Goal: Task Accomplishment & Management: Complete application form

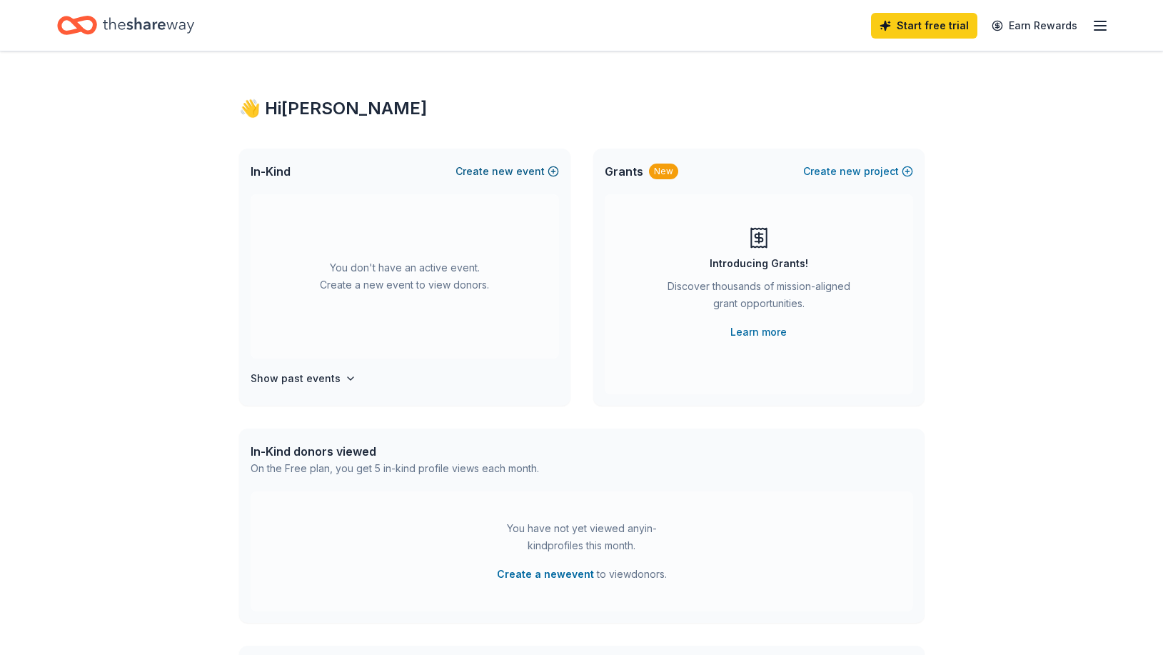
click at [519, 170] on button "Create new event" at bounding box center [508, 171] width 104 height 17
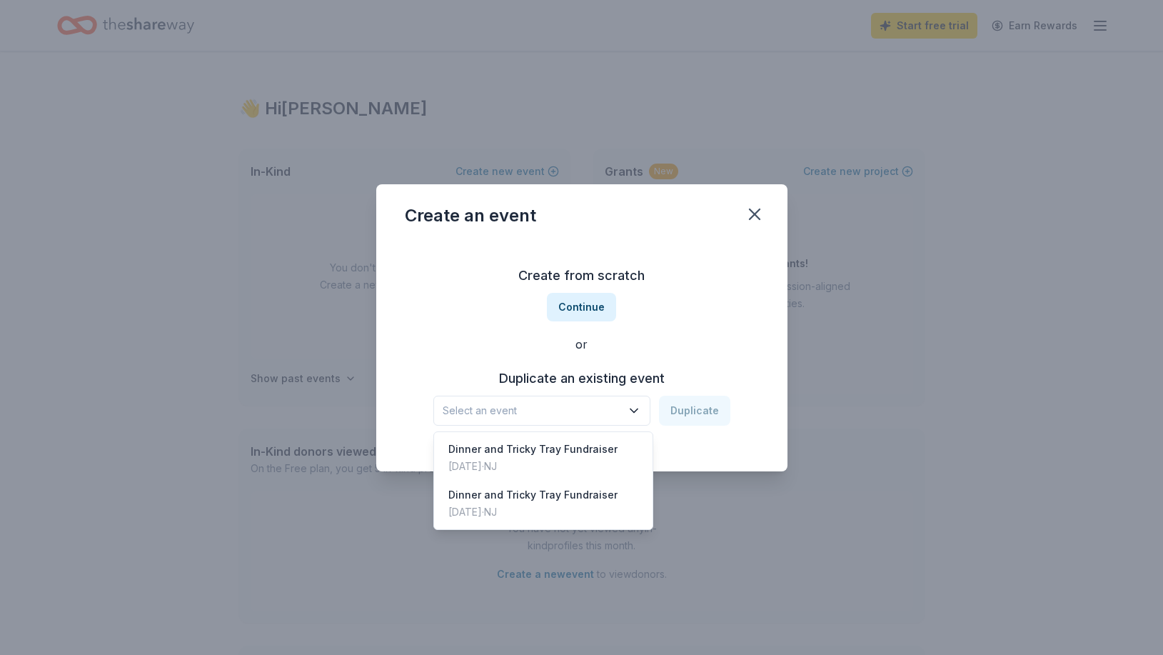
click at [638, 411] on icon "button" at bounding box center [634, 411] width 7 height 4
click at [559, 451] on div "Dinner and Tricky Tray Fundraiser" at bounding box center [533, 449] width 169 height 17
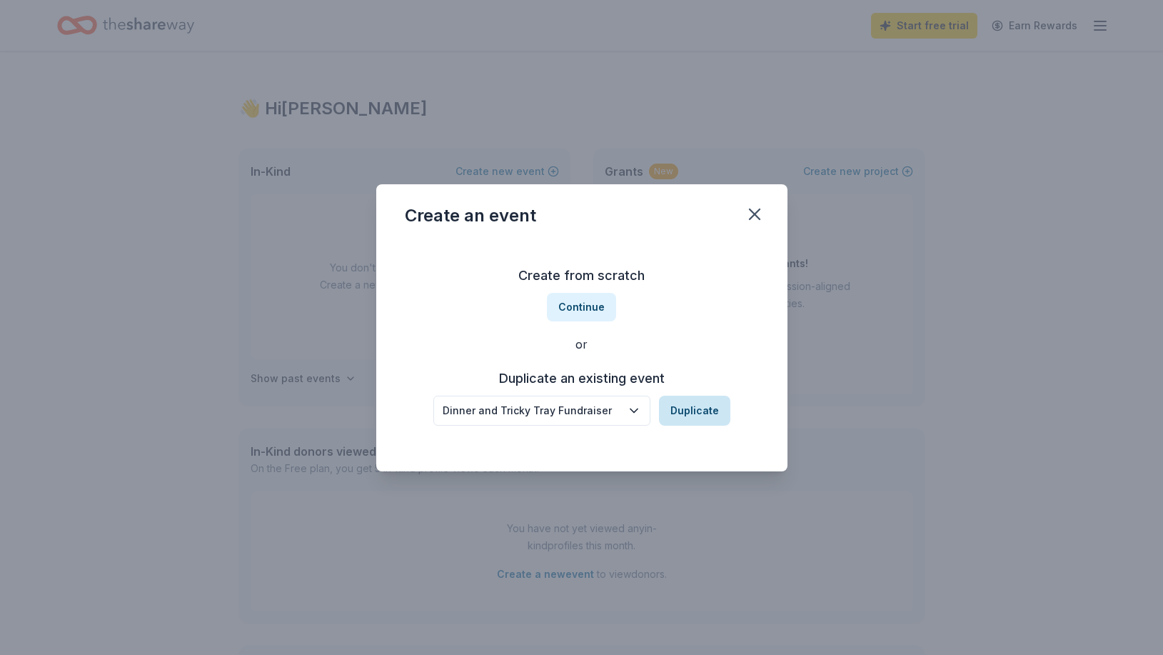
click at [711, 409] on button "Duplicate" at bounding box center [694, 411] width 71 height 30
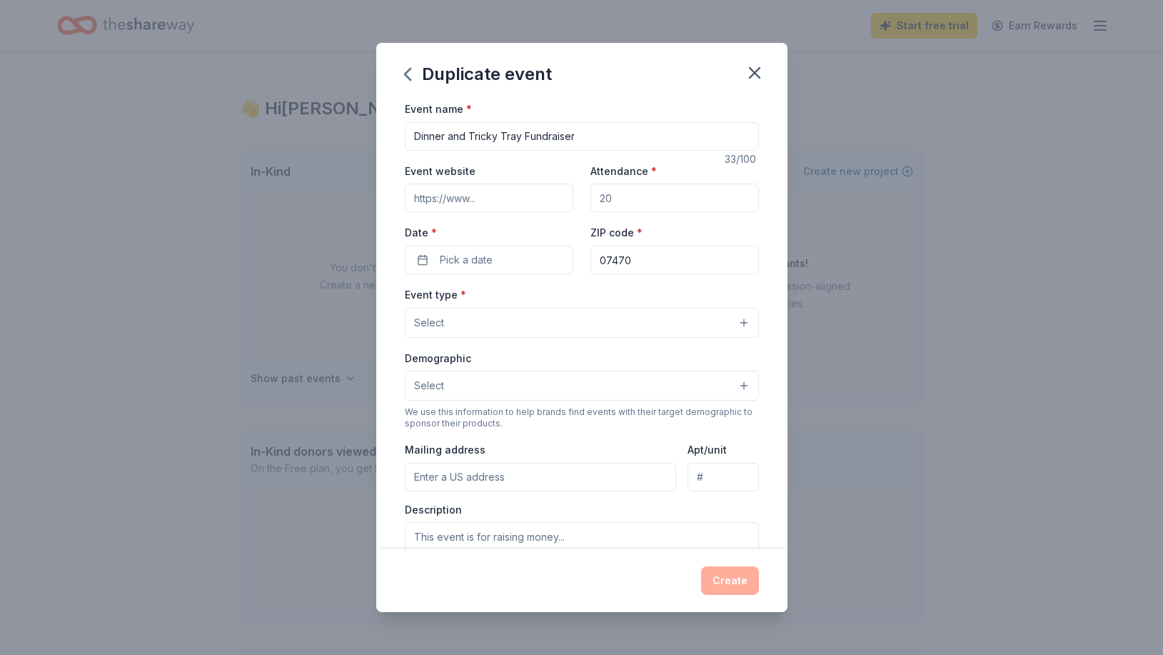
click at [523, 195] on input "Event website" at bounding box center [489, 198] width 169 height 29
click at [626, 201] on input "Attendance *" at bounding box center [675, 198] width 169 height 29
type input "400"
click at [504, 256] on button "Pick a date" at bounding box center [489, 260] width 169 height 29
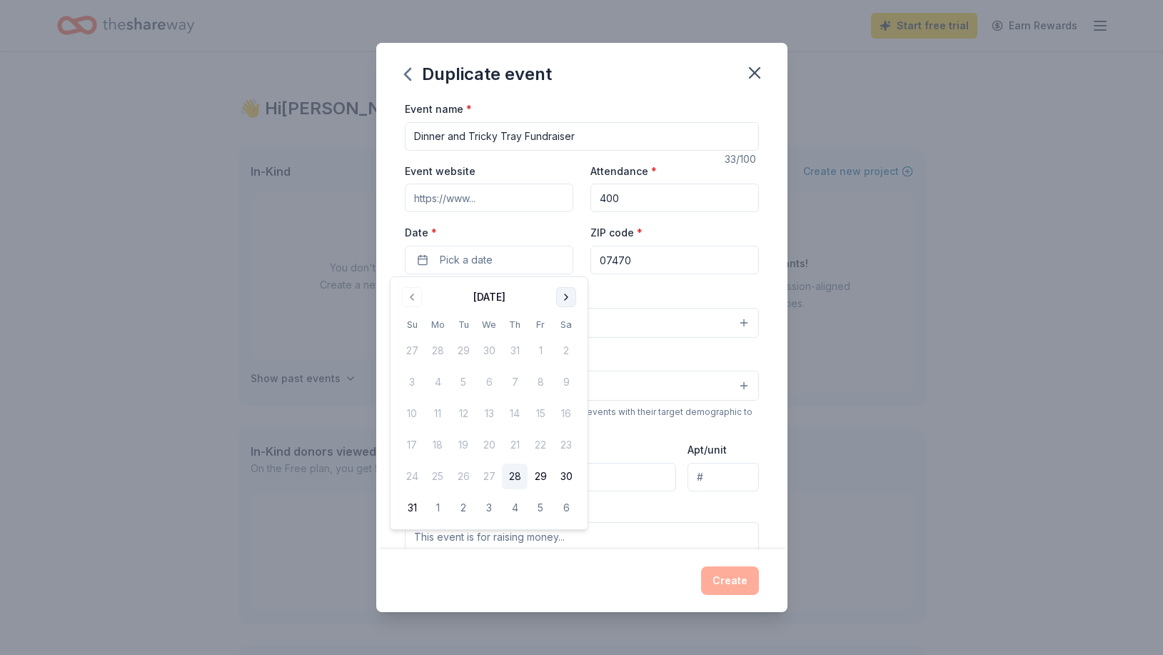
click at [564, 296] on button "Go to next month" at bounding box center [566, 297] width 20 height 20
click at [464, 413] on button "14" at bounding box center [464, 414] width 26 height 26
click at [682, 259] on input "07470" at bounding box center [675, 260] width 169 height 29
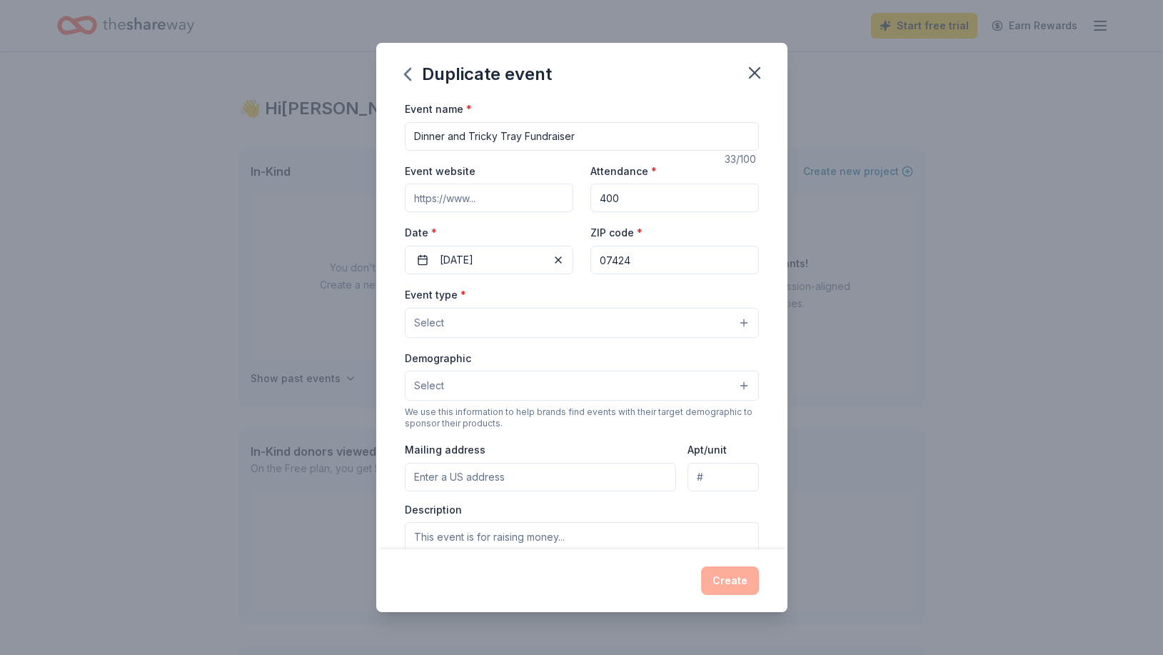
type input "07424"
type input "728 Rifle Camp Road"
click at [453, 309] on button "Select" at bounding box center [582, 323] width 354 height 30
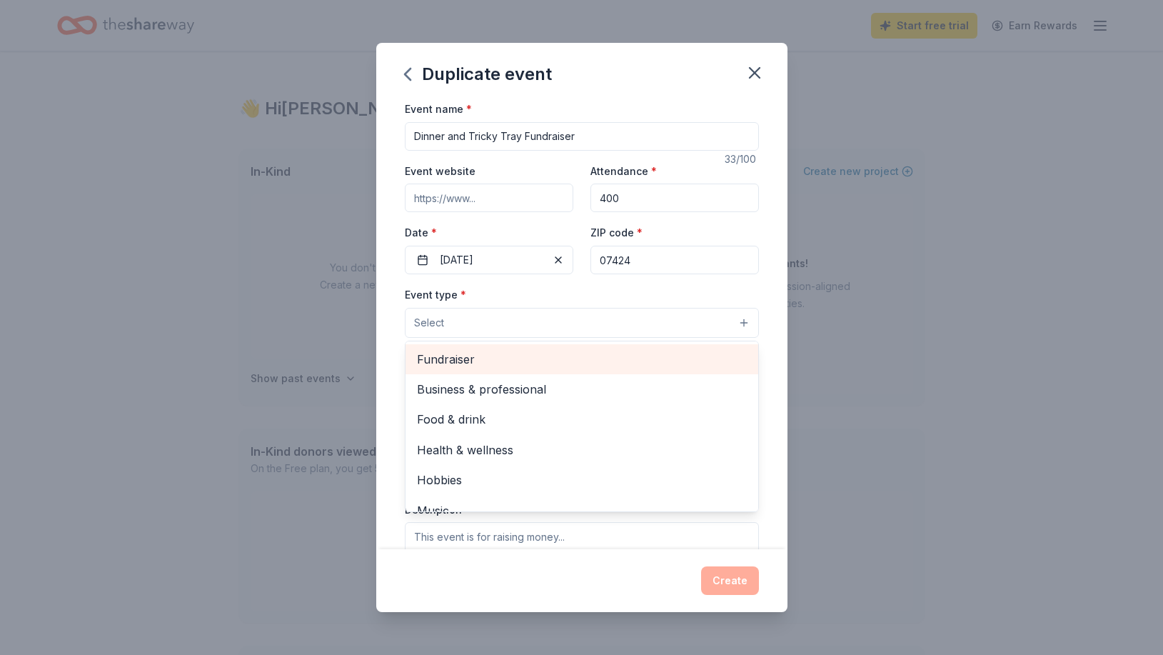
click at [445, 360] on span "Fundraiser" at bounding box center [582, 359] width 330 height 19
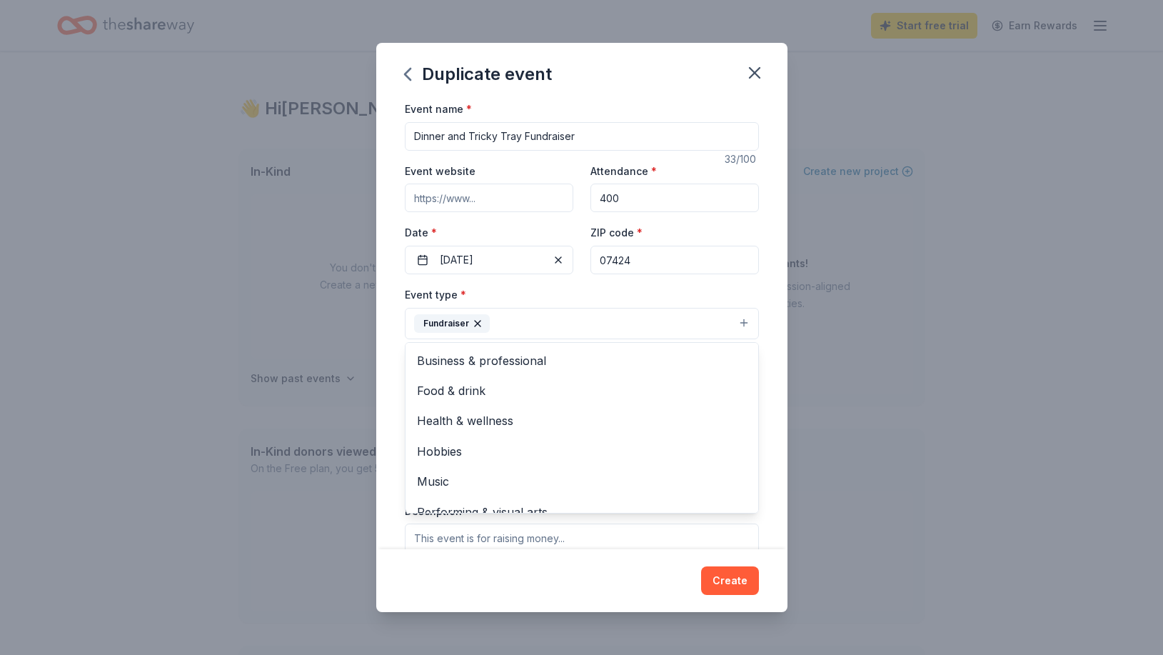
click at [853, 446] on div "Duplicate event Event name * Dinner and Tricky Tray Fundraiser 33 /100 Event we…" at bounding box center [581, 327] width 1163 height 655
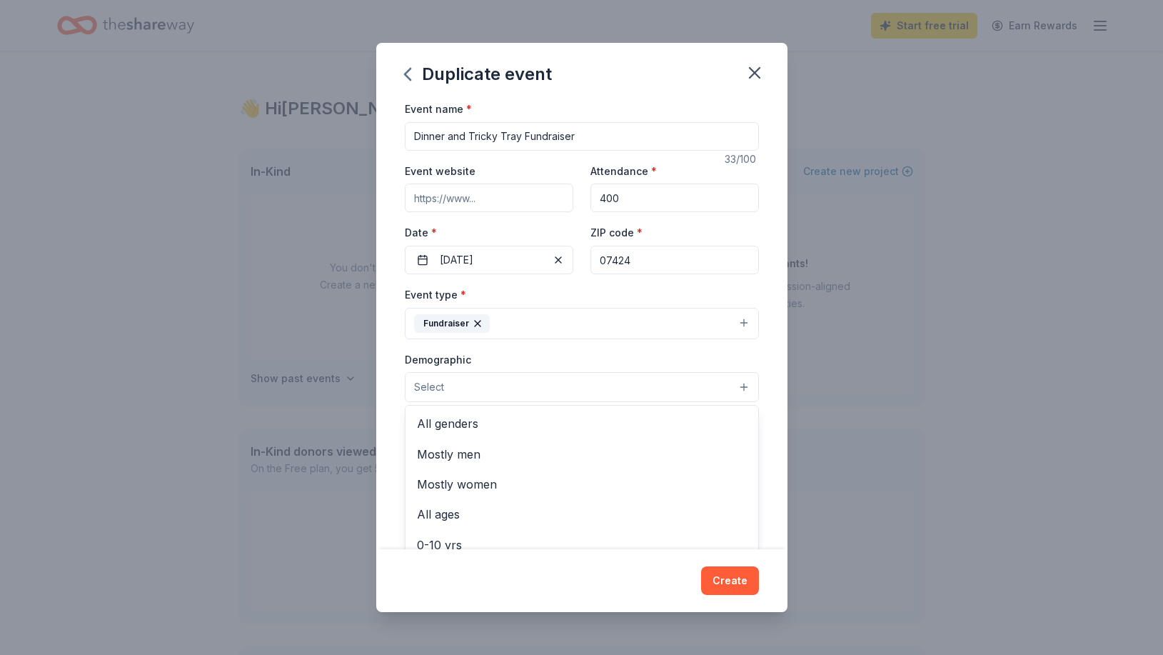
click at [526, 378] on button "Select" at bounding box center [582, 387] width 354 height 30
click at [484, 425] on span "All genders" at bounding box center [582, 423] width 330 height 19
click at [880, 481] on div "Duplicate event Event name * Dinner and Tricky Tray Fundraiser 33 /100 Event we…" at bounding box center [581, 327] width 1163 height 655
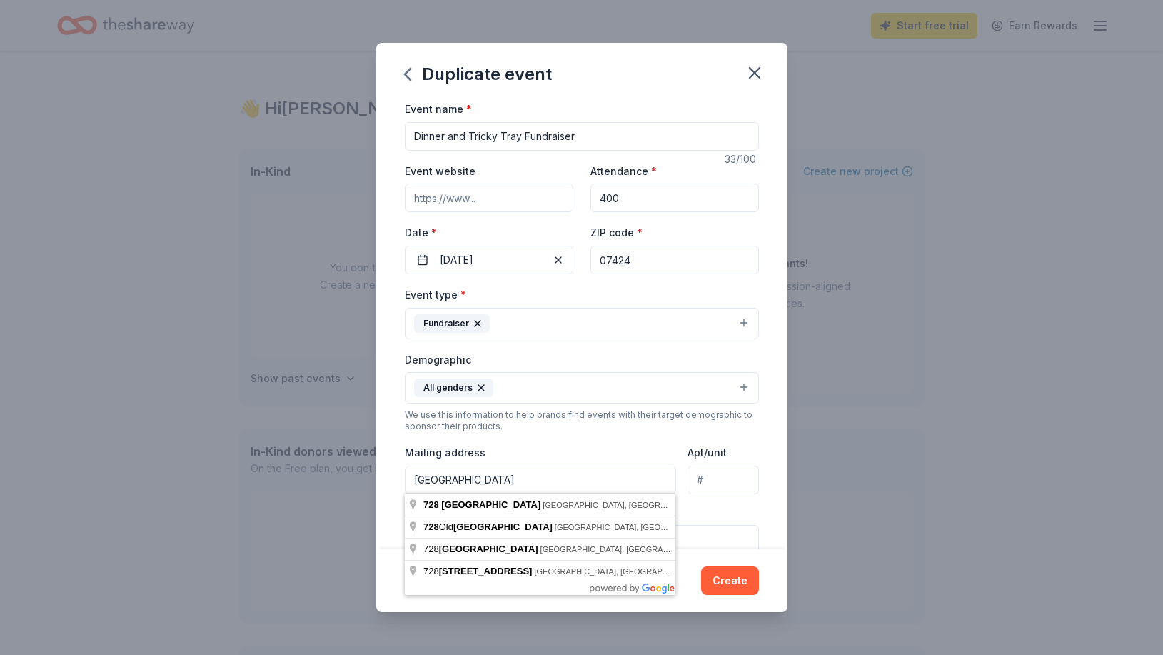
click at [617, 471] on input "728 Rifle Camp Road" at bounding box center [541, 480] width 272 height 29
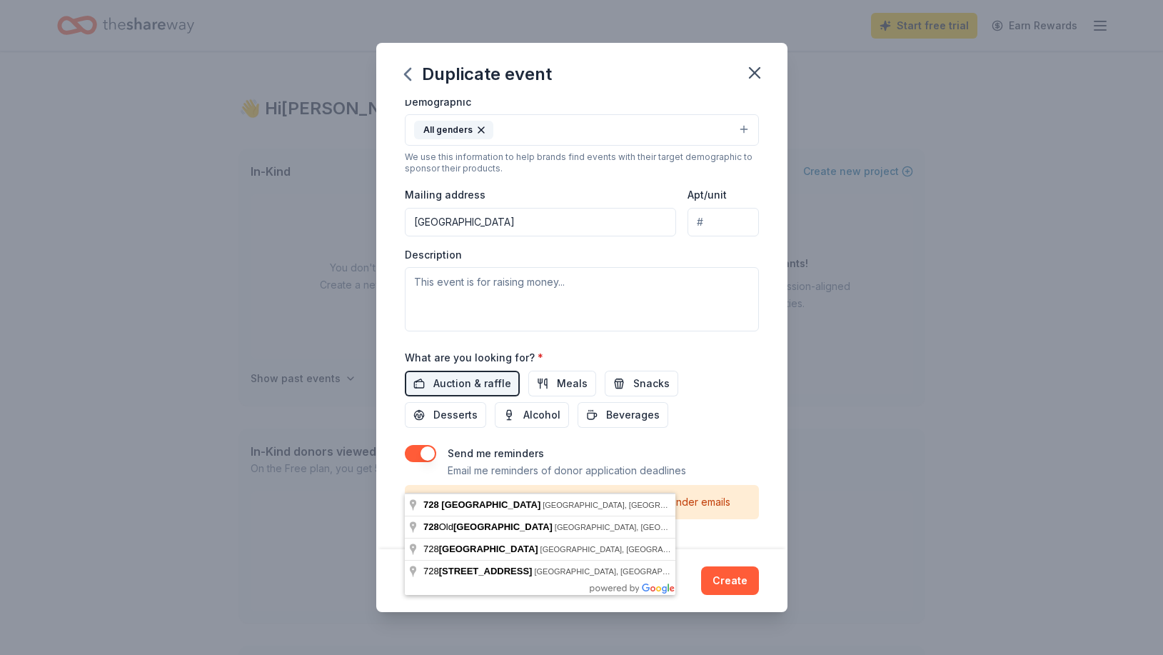
scroll to position [257, 0]
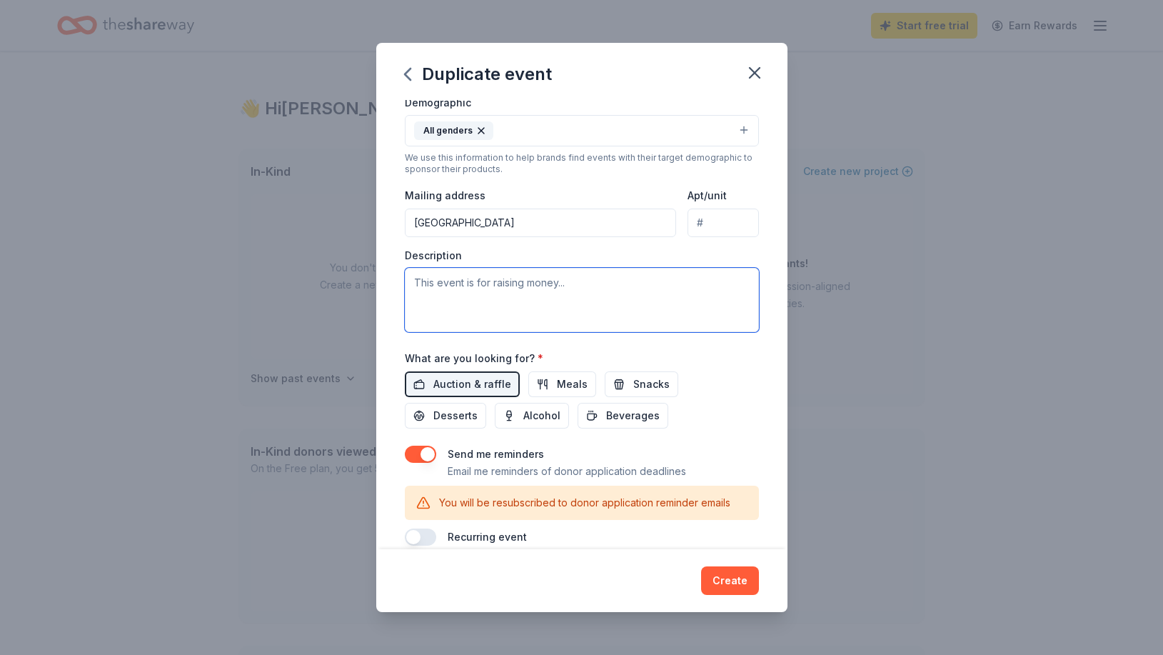
click at [583, 279] on textarea at bounding box center [582, 300] width 354 height 64
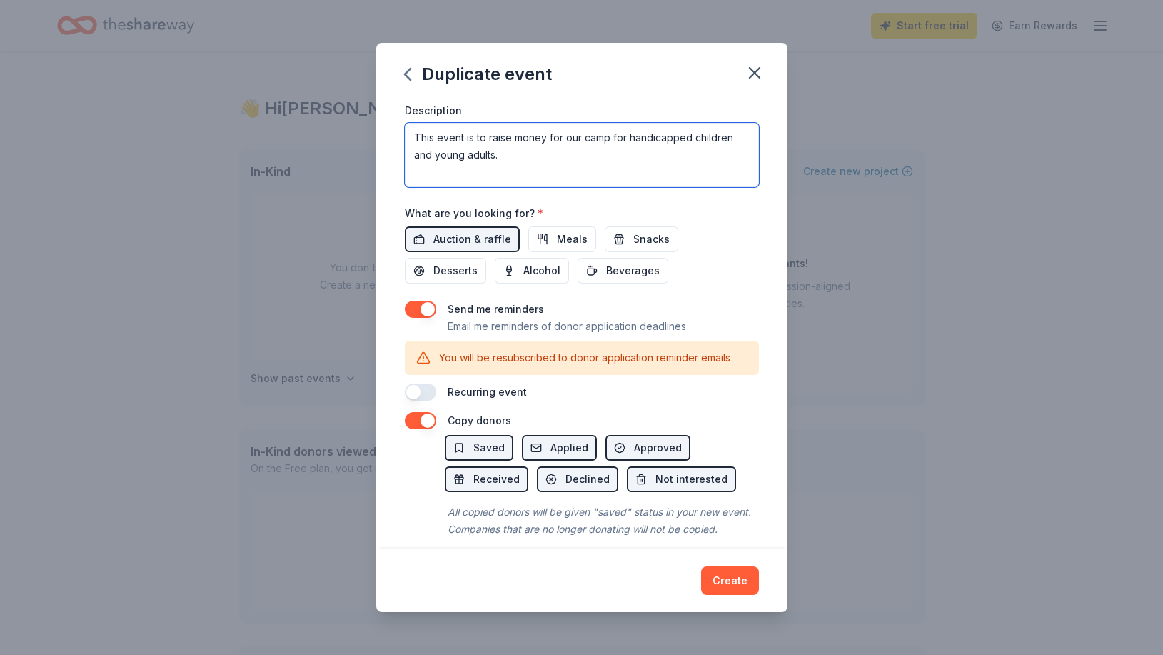
scroll to position [415, 0]
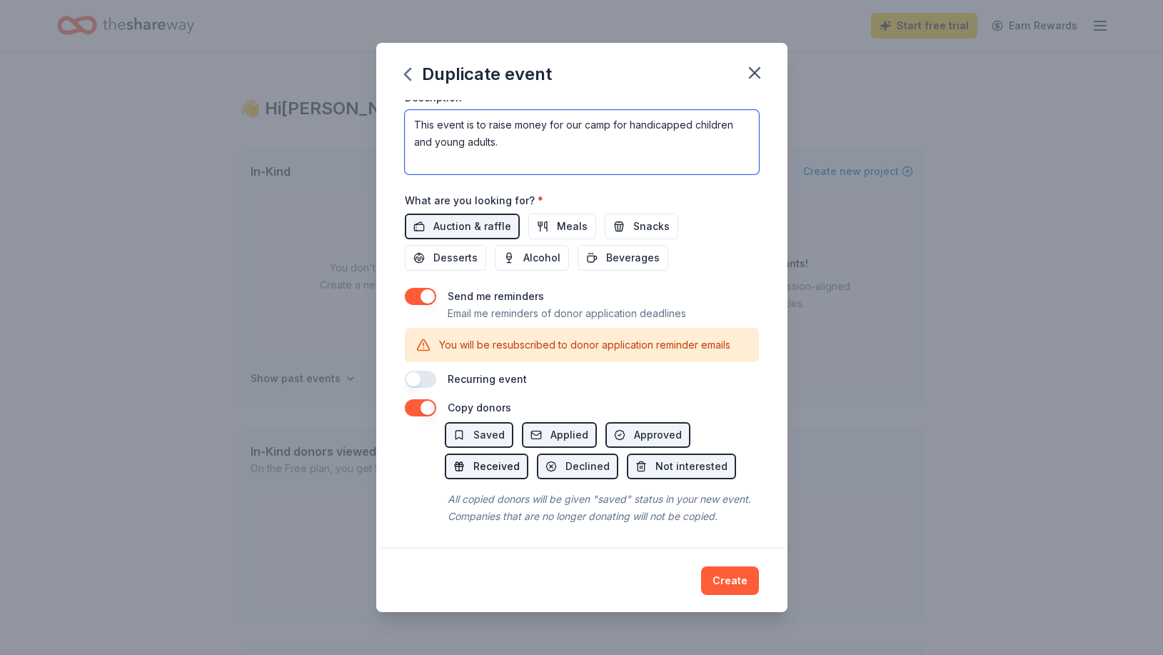
type textarea "This event is to raise money for our camp for handicapped children and young ad…"
click at [498, 466] on span "Received" at bounding box center [497, 466] width 46 height 17
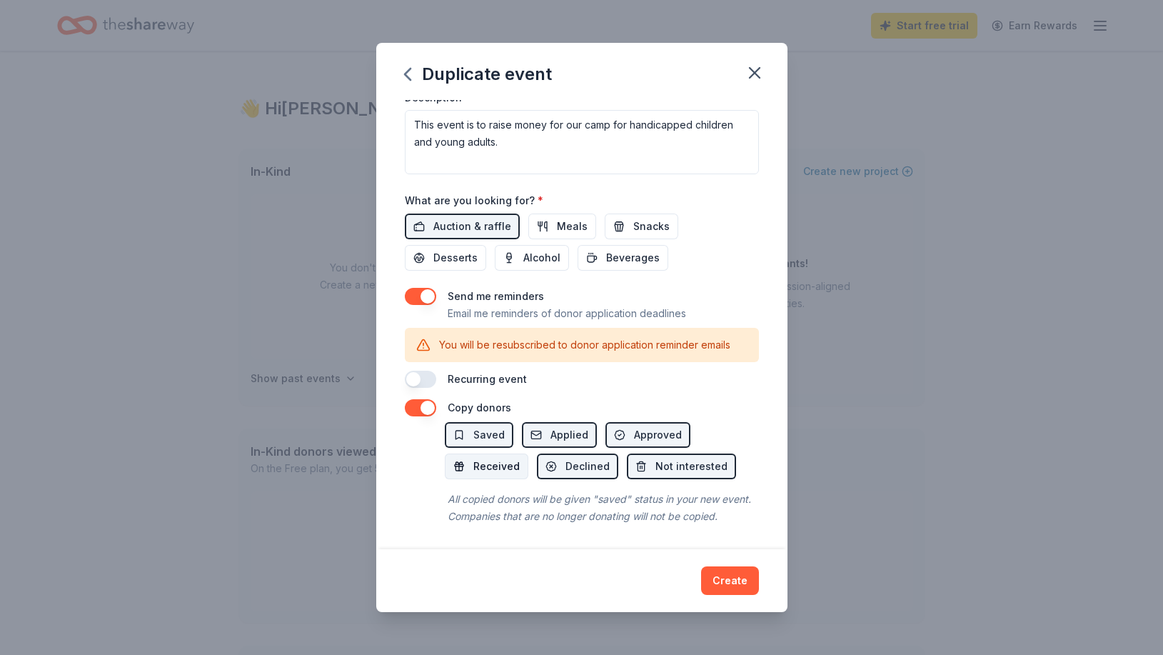
click at [506, 466] on span "Received" at bounding box center [497, 466] width 46 height 17
click at [728, 574] on button "Create" at bounding box center [730, 580] width 58 height 29
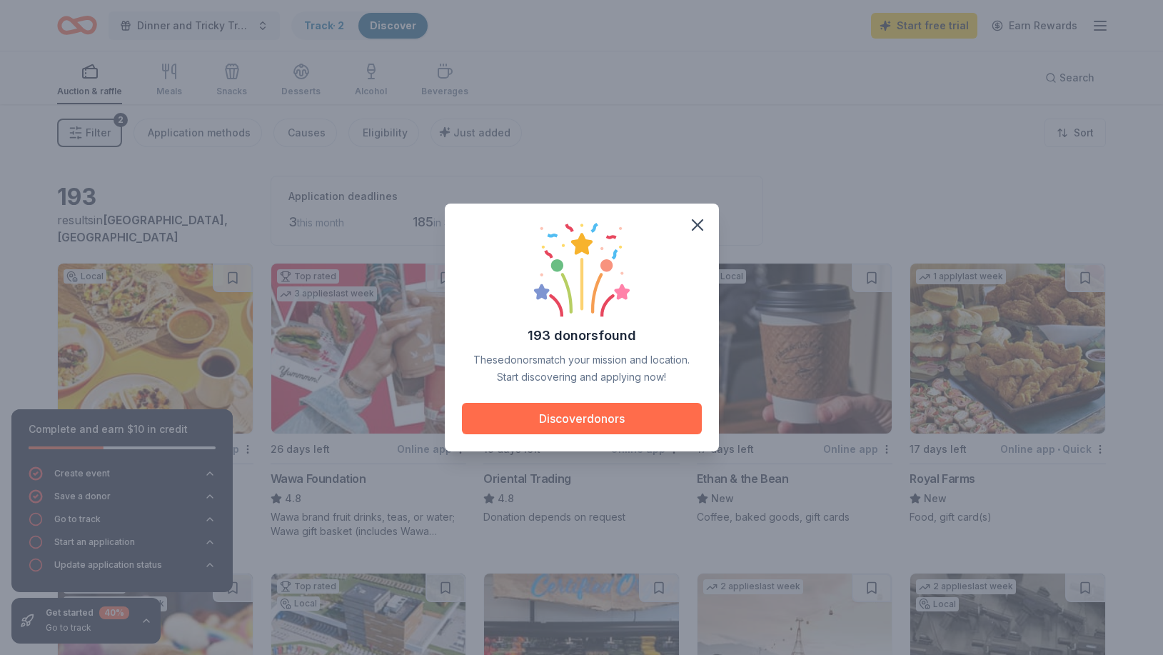
click at [597, 423] on button "Discover donors" at bounding box center [582, 418] width 240 height 31
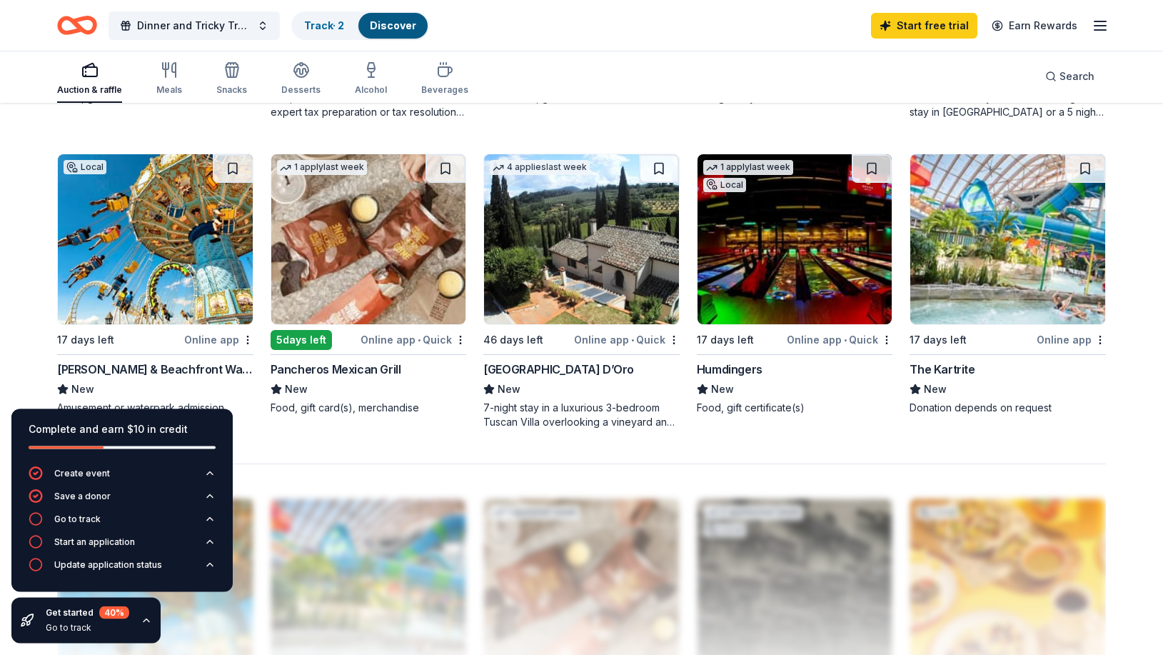
scroll to position [1020, 0]
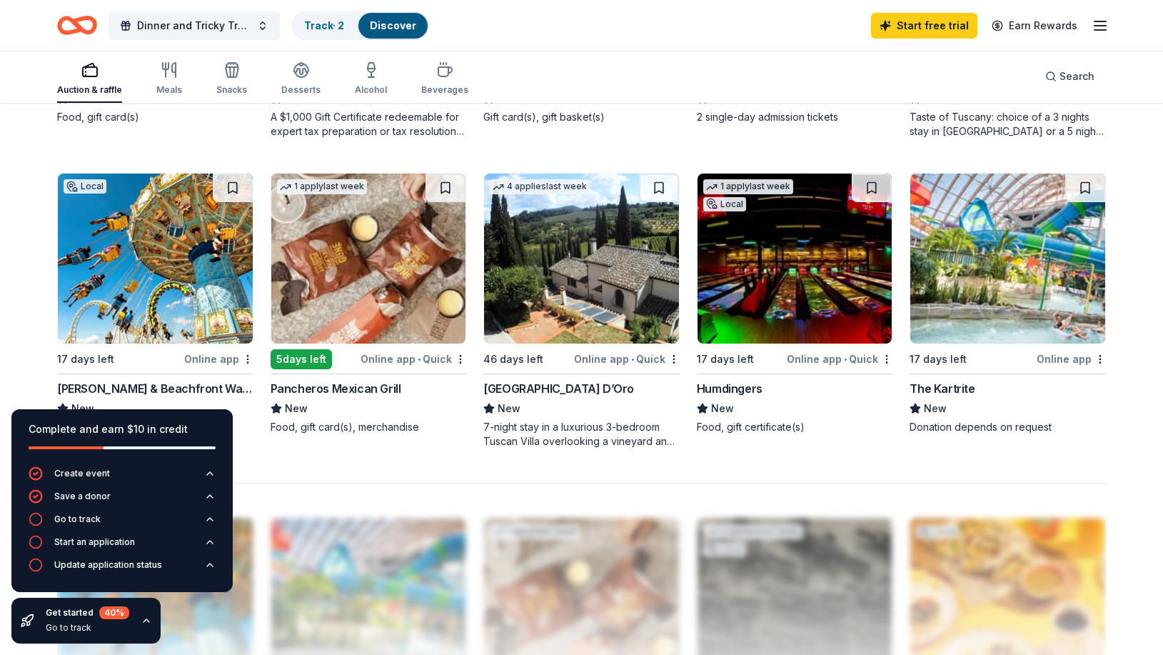
click at [223, 359] on div "Online app" at bounding box center [218, 359] width 69 height 18
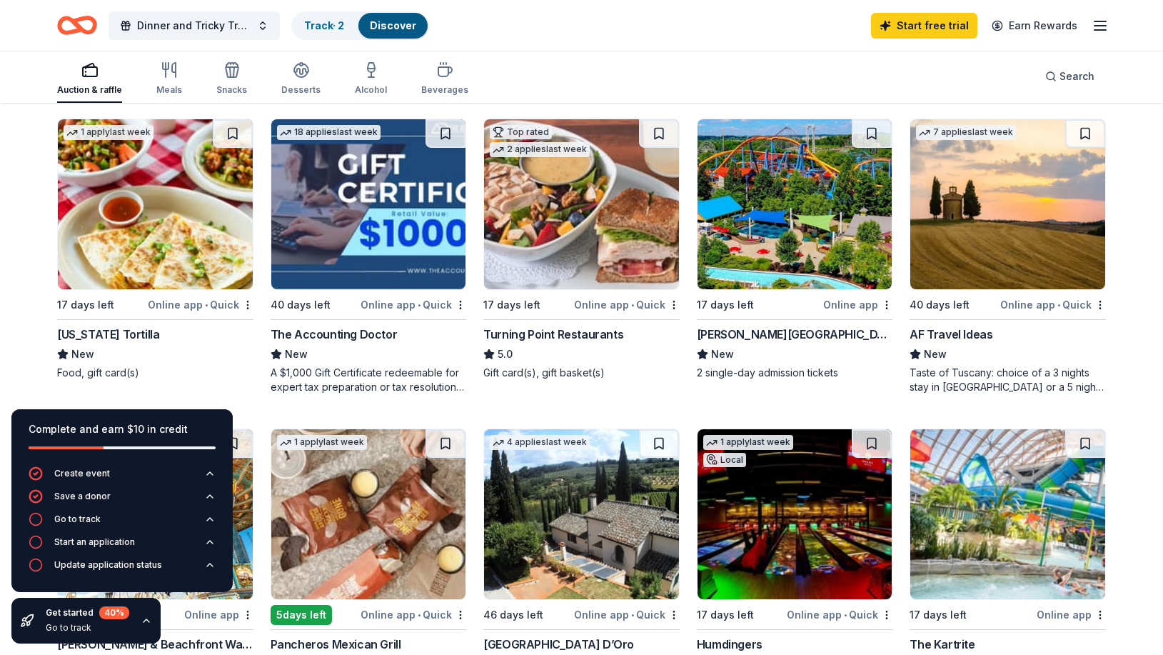
scroll to position [729, 0]
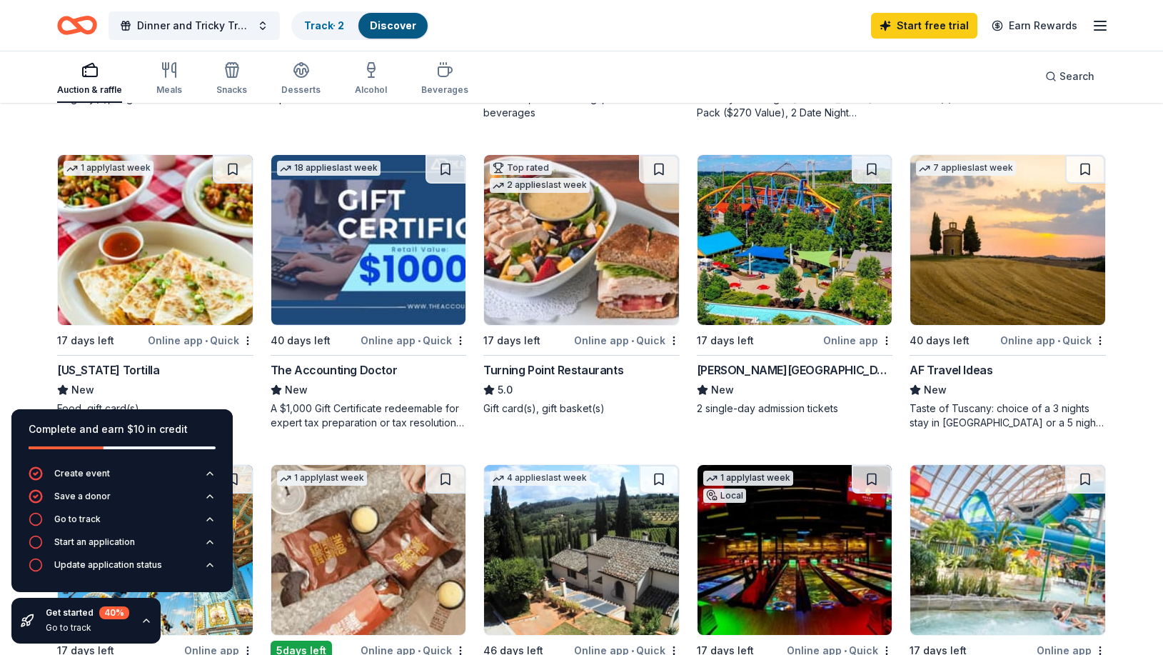
click at [858, 340] on div "Online app" at bounding box center [857, 340] width 69 height 18
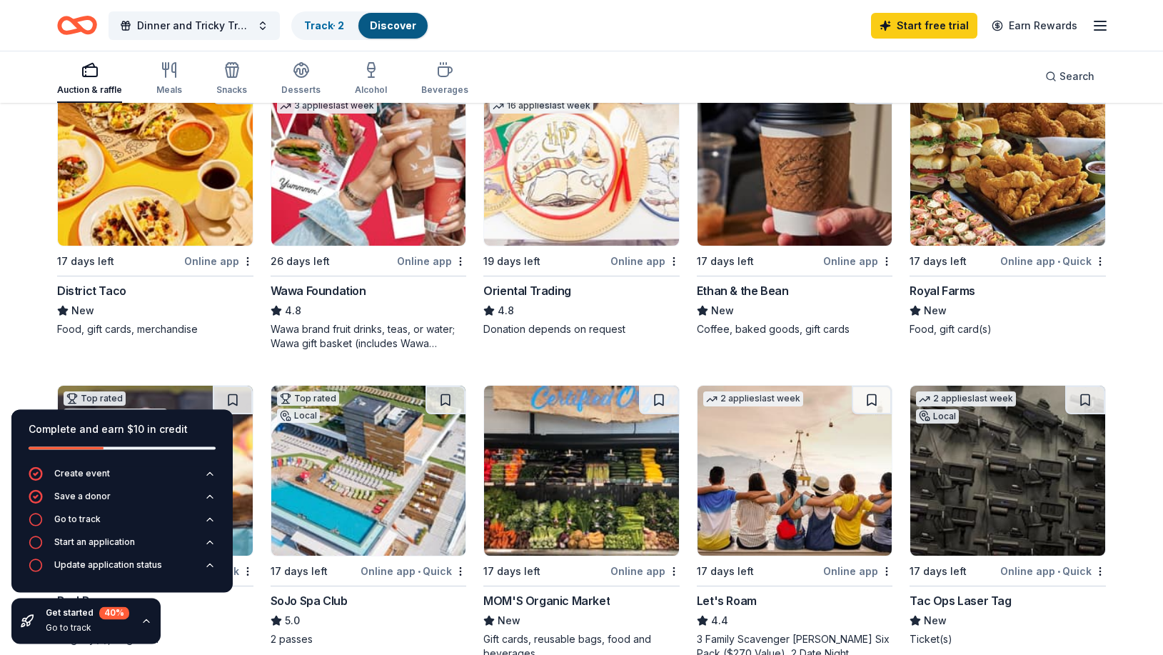
scroll to position [219, 0]
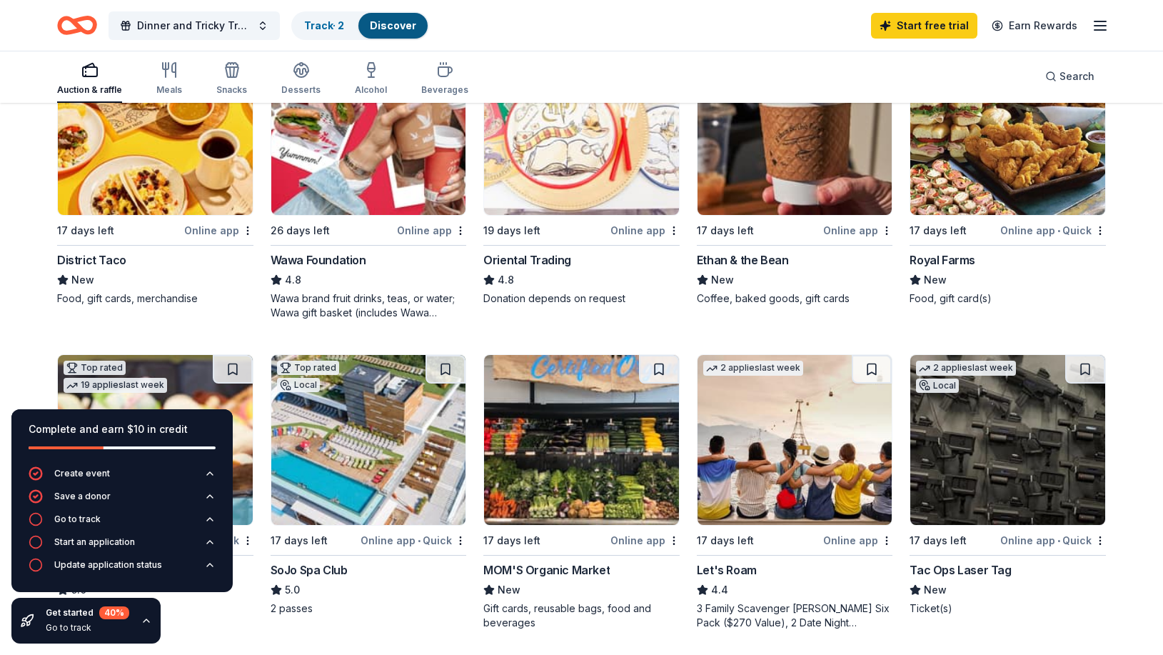
click at [219, 229] on div "Online app" at bounding box center [218, 230] width 69 height 18
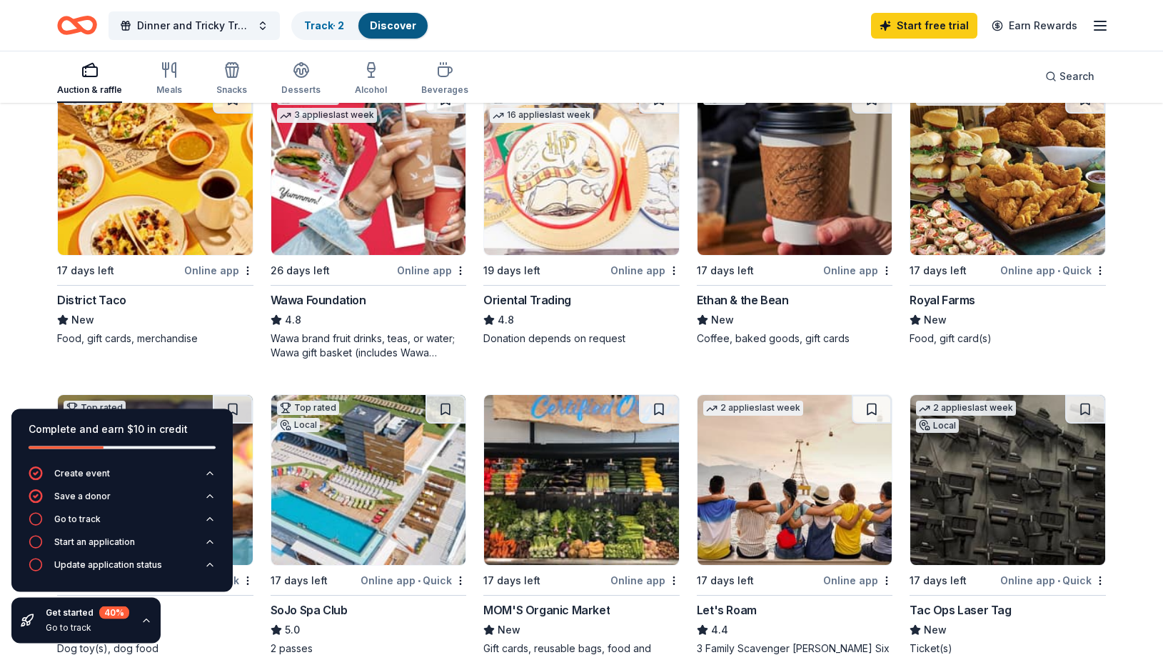
scroll to position [146, 0]
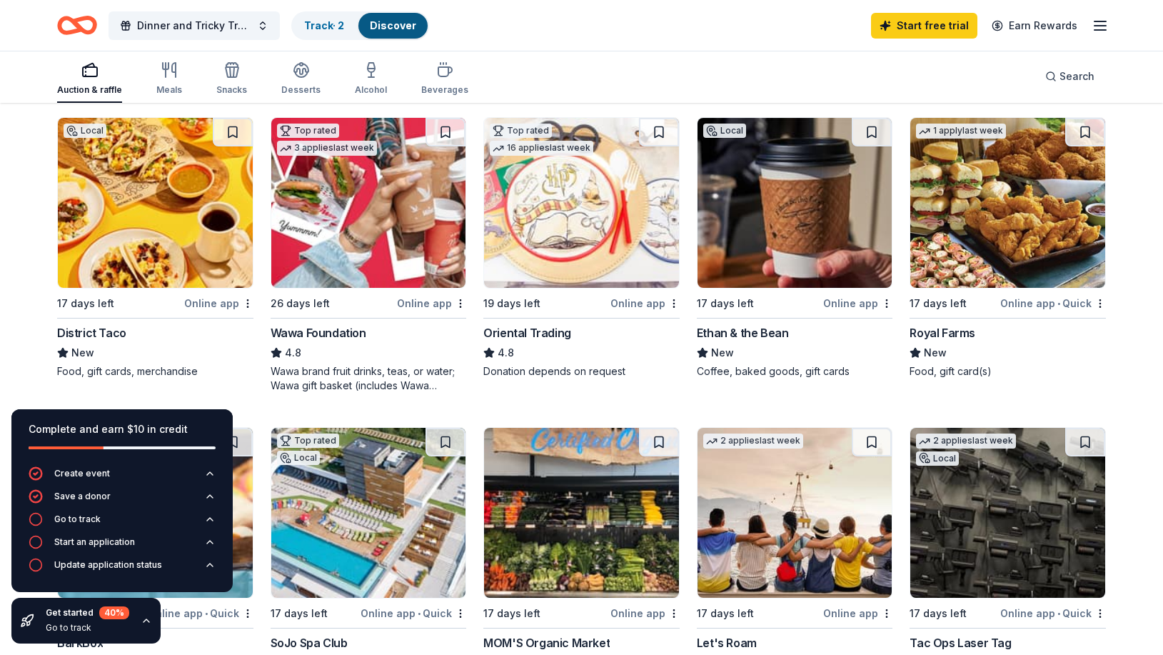
click at [1068, 301] on div "Online app • Quick" at bounding box center [1054, 303] width 106 height 18
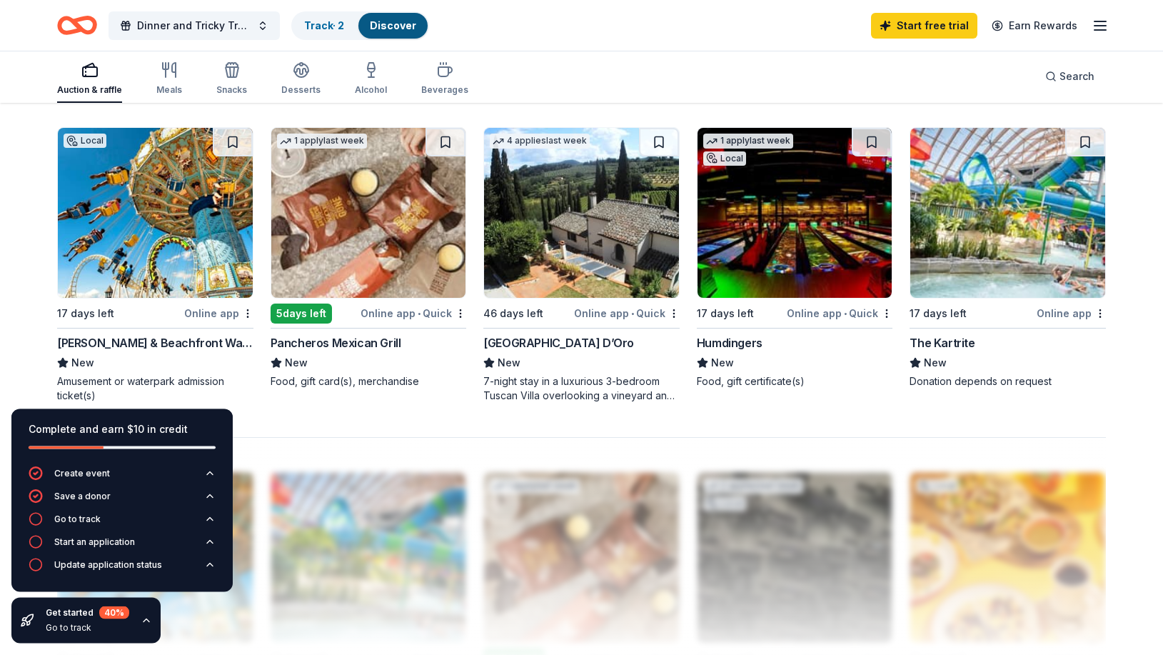
scroll to position [1093, 0]
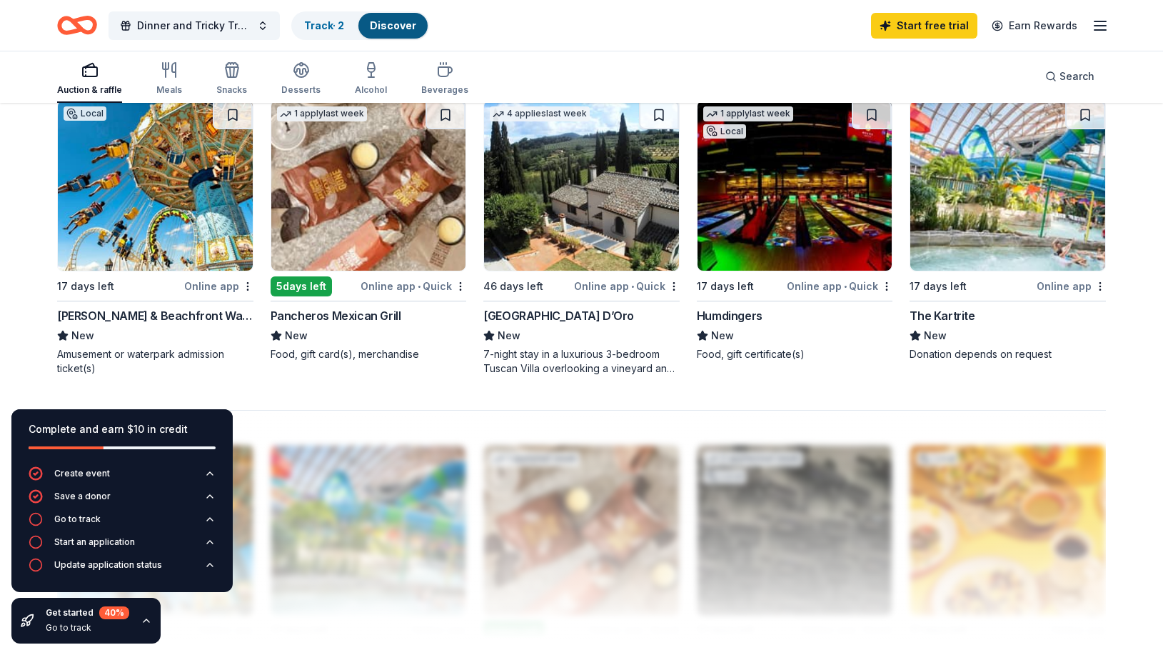
click at [359, 310] on div "Pancheros Mexican Grill" at bounding box center [336, 315] width 131 height 17
click at [621, 281] on div "Online app • Quick" at bounding box center [627, 286] width 106 height 18
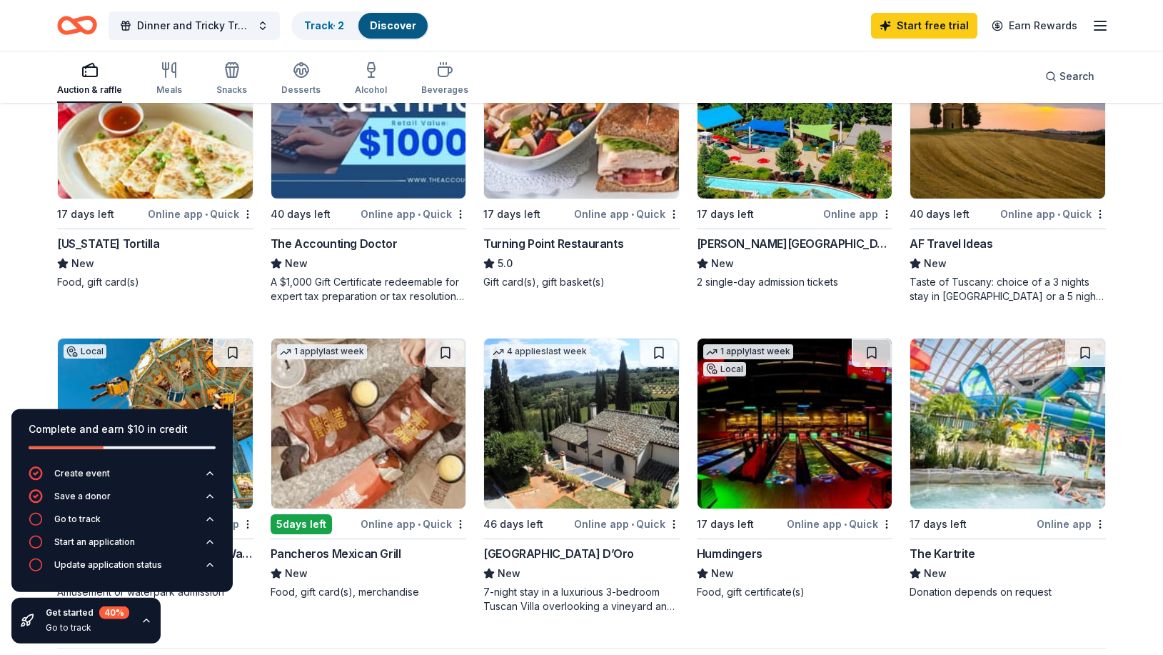
scroll to position [874, 0]
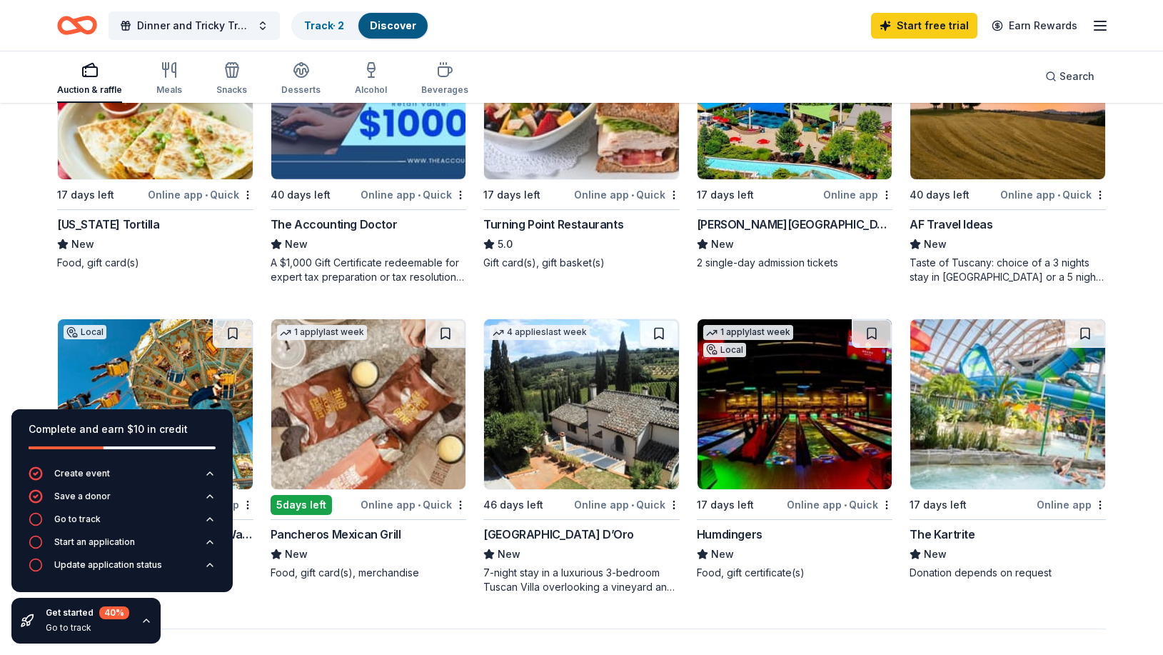
click at [1053, 506] on div "Online app" at bounding box center [1071, 505] width 69 height 18
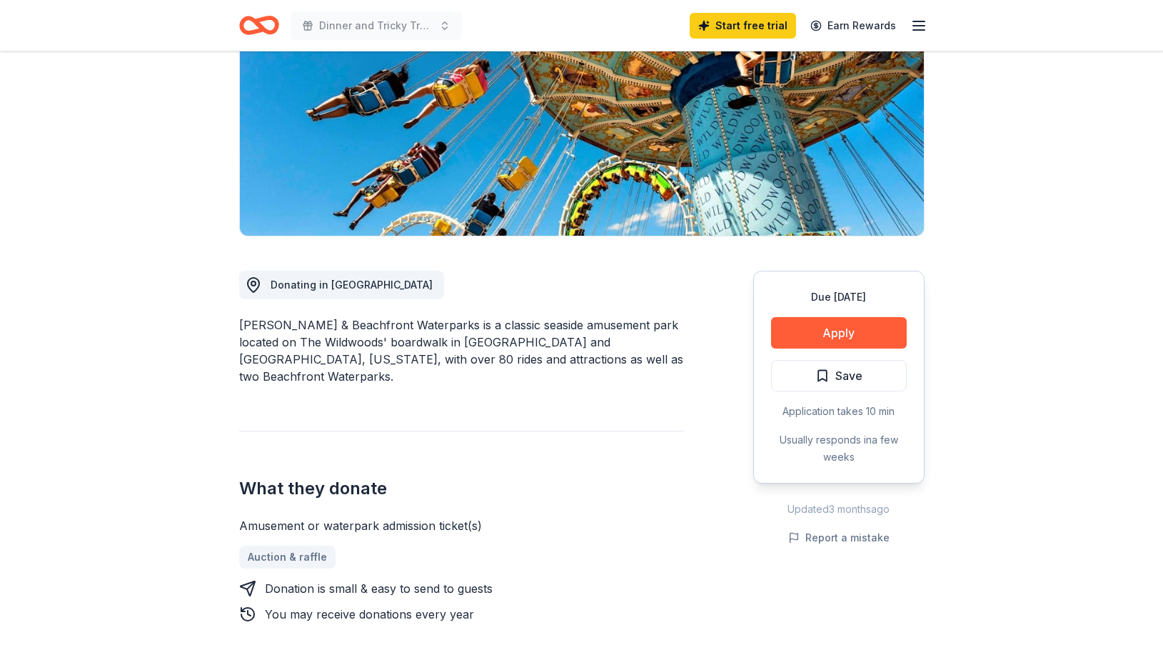
scroll to position [219, 0]
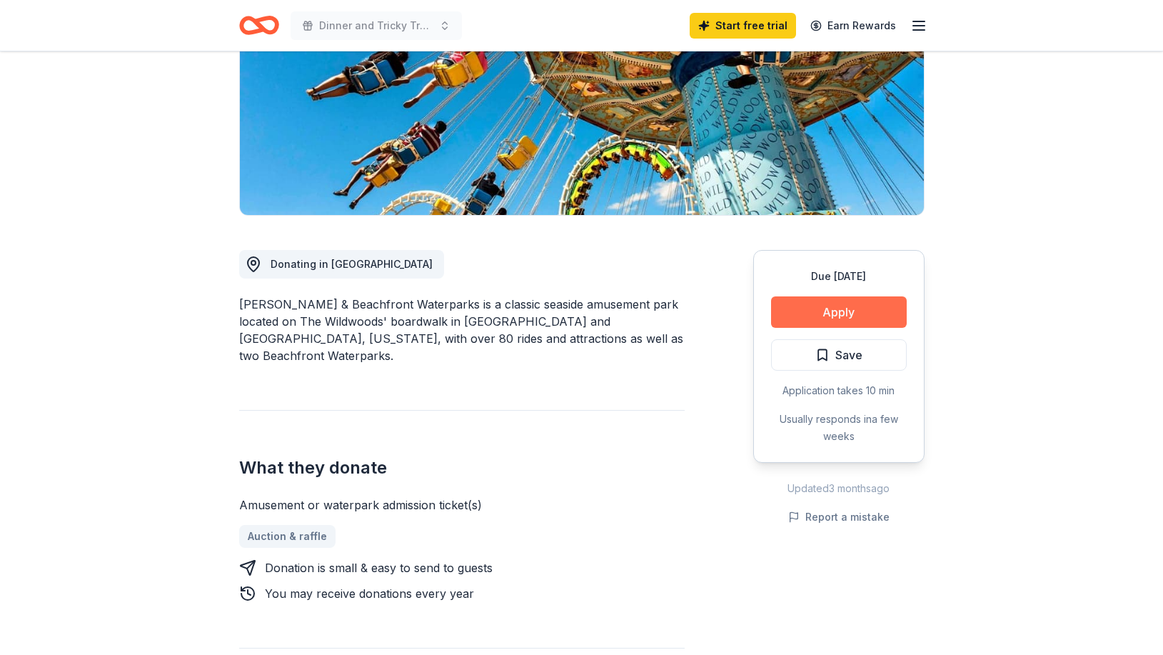
click at [843, 306] on button "Apply" at bounding box center [839, 311] width 136 height 31
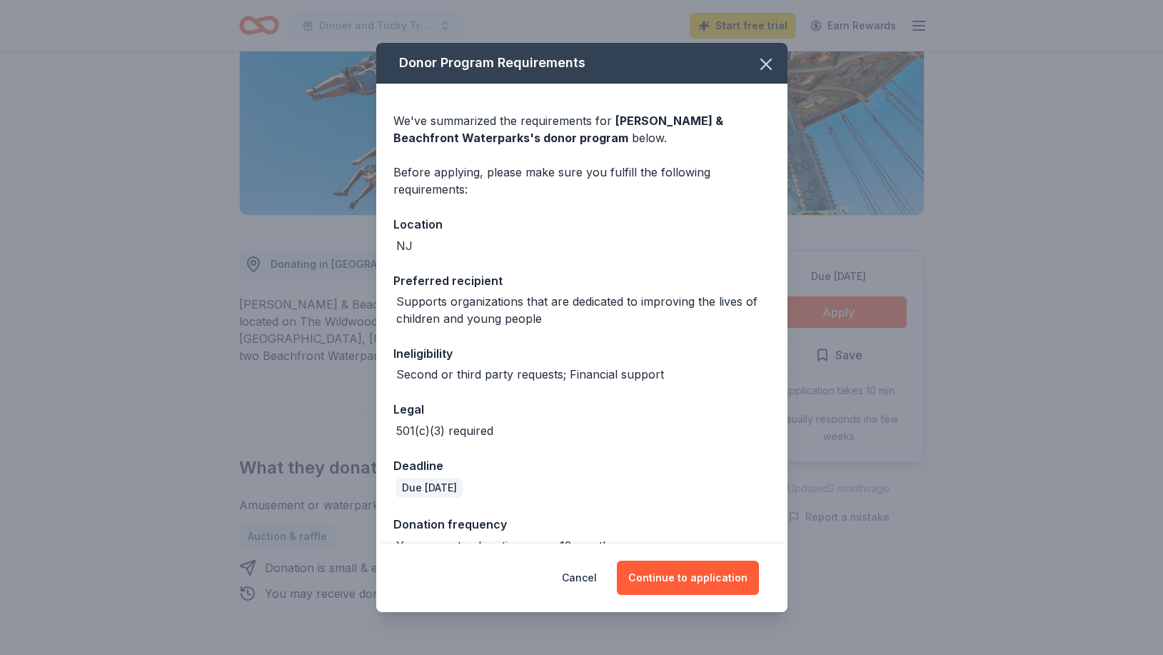
scroll to position [27, 0]
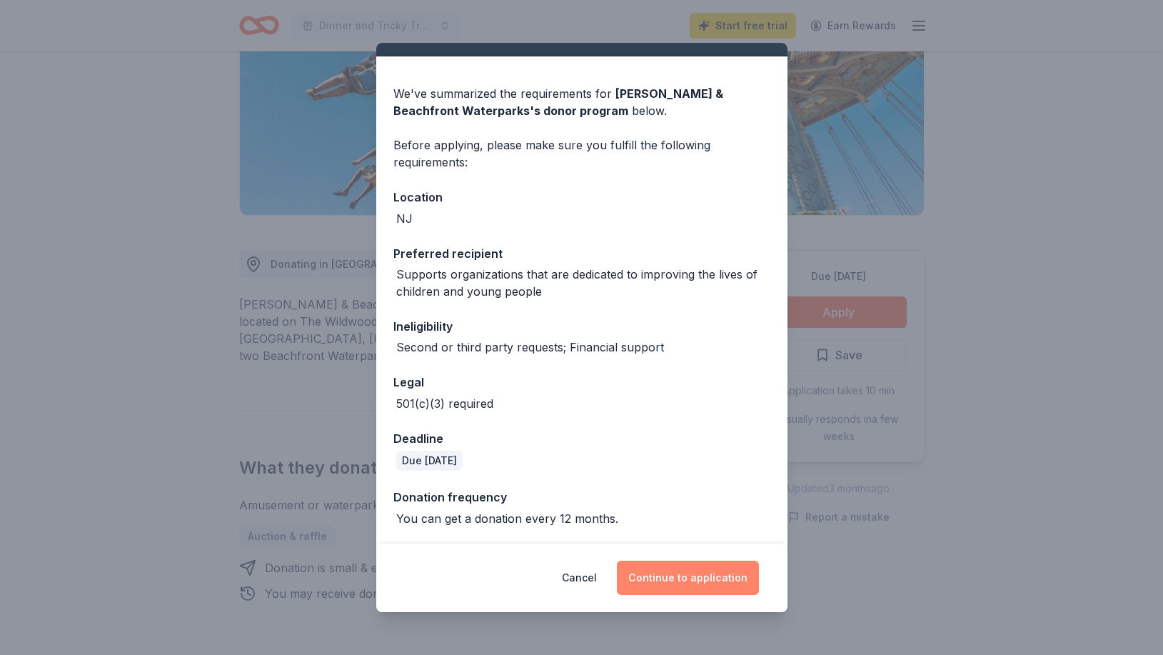
click at [695, 576] on button "Continue to application" at bounding box center [688, 578] width 142 height 34
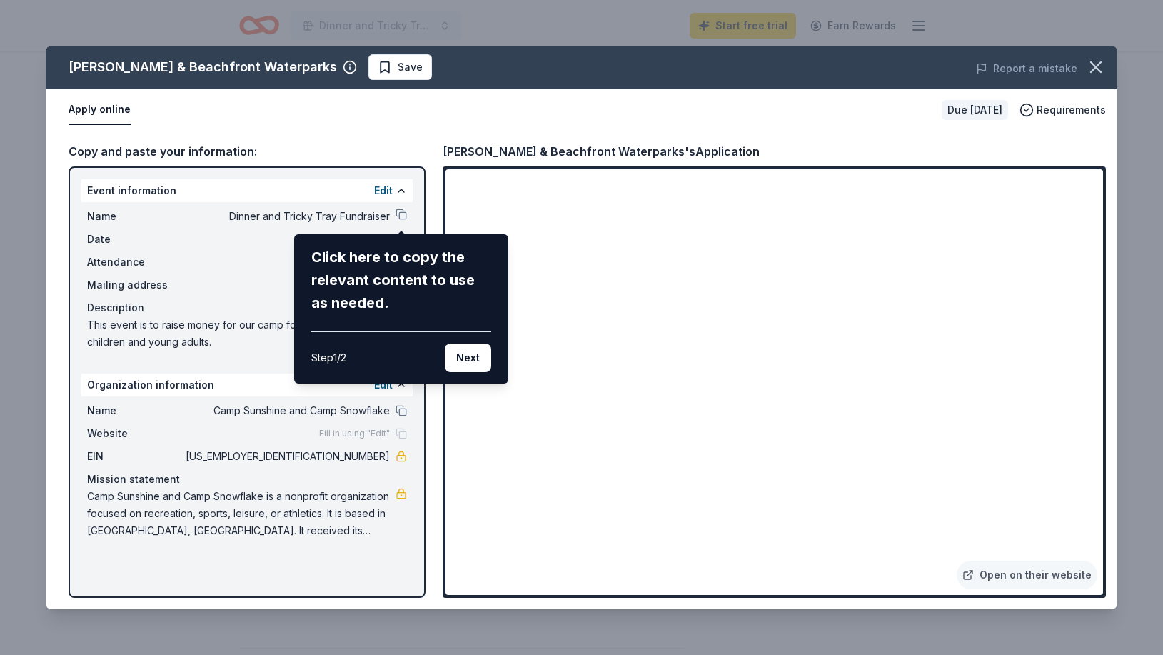
click at [714, 530] on div "Morey's Piers & Beachfront Waterparks Save Report a mistake Apply online Due in…" at bounding box center [582, 328] width 1072 height 564
click at [728, 536] on div "Morey's Piers & Beachfront Waterparks Save Report a mistake Apply online Due in…" at bounding box center [582, 328] width 1072 height 564
click at [728, 533] on div "Morey's Piers & Beachfront Waterparks Save Report a mistake Apply online Due in…" at bounding box center [582, 328] width 1072 height 564
click at [482, 367] on button "Next" at bounding box center [468, 358] width 46 height 29
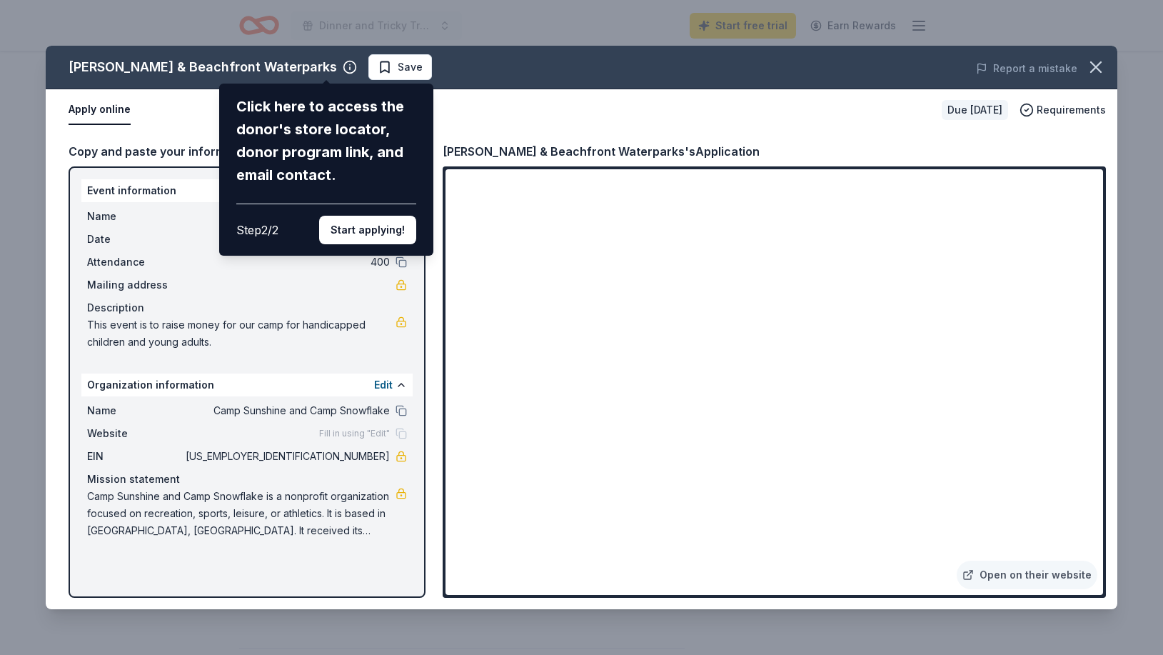
drag, startPoint x: 719, startPoint y: 535, endPoint x: 709, endPoint y: 521, distance: 16.4
click at [716, 531] on div "Morey's Piers & Beachfront Waterparks Click here to access the donor's store lo…" at bounding box center [582, 328] width 1072 height 564
click at [369, 216] on button "Start applying!" at bounding box center [367, 230] width 97 height 29
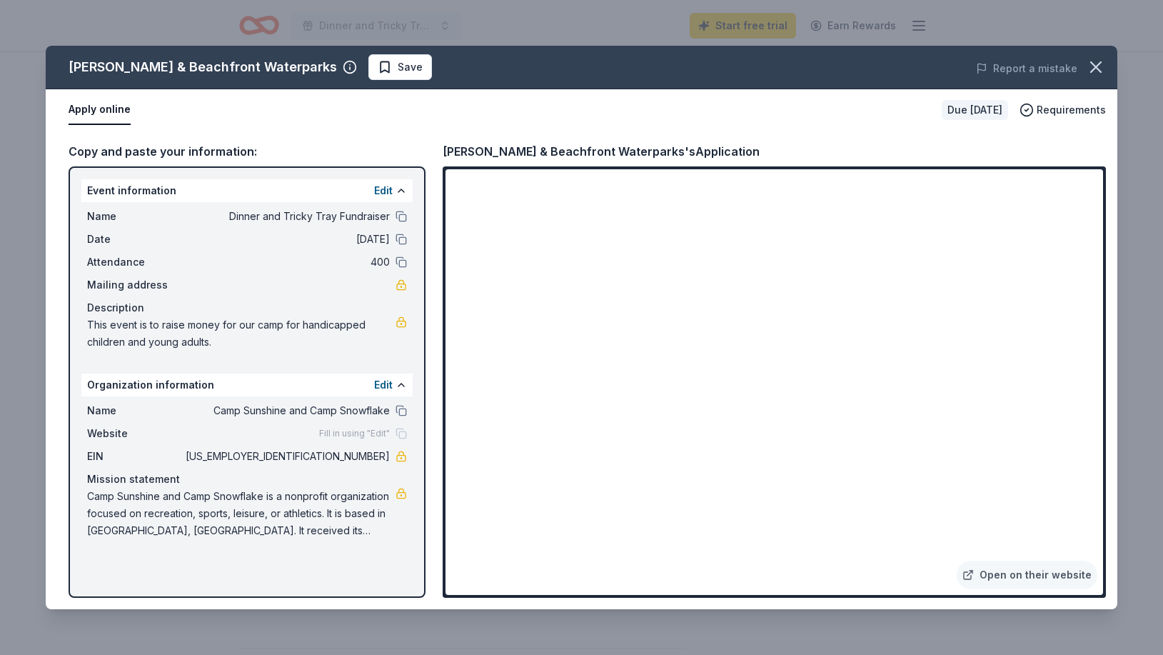
click at [108, 105] on button "Apply online" at bounding box center [100, 110] width 62 height 30
click at [107, 112] on button "Apply online" at bounding box center [100, 110] width 62 height 30
click at [1092, 67] on icon "button" at bounding box center [1096, 67] width 20 height 20
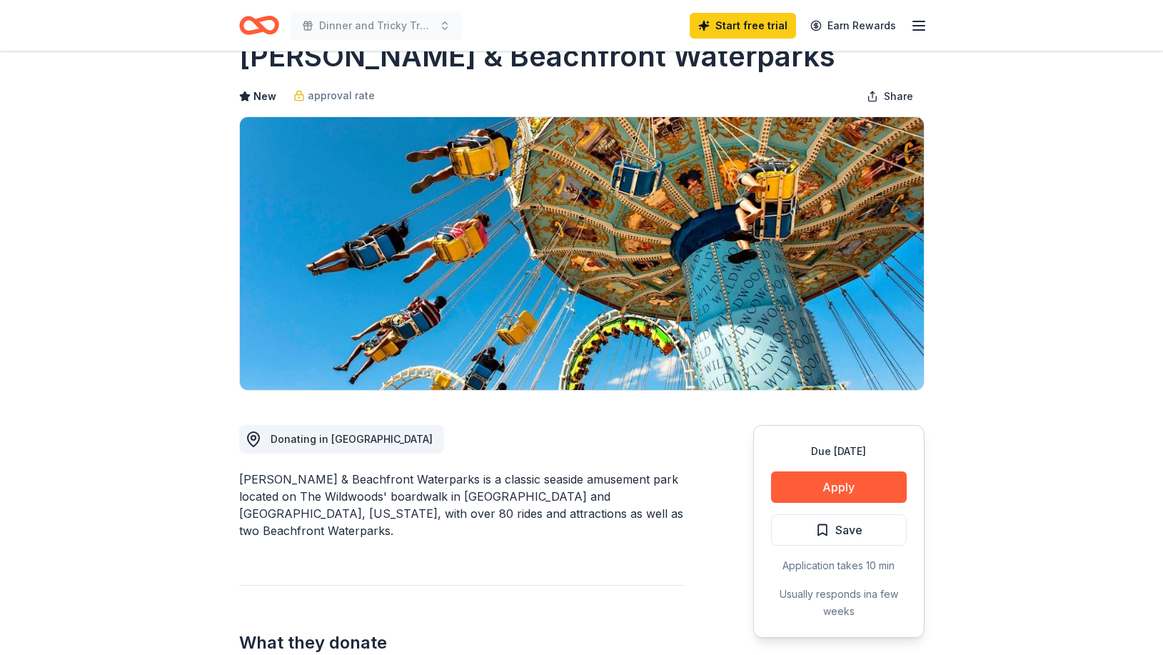
scroll to position [0, 0]
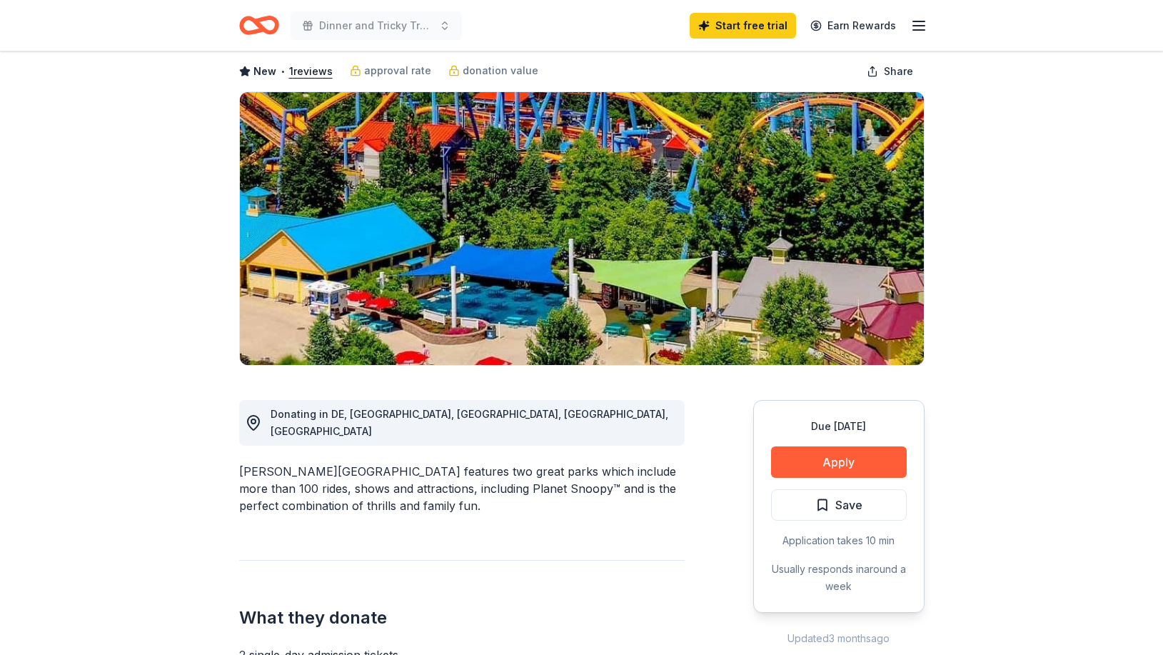
scroll to position [146, 0]
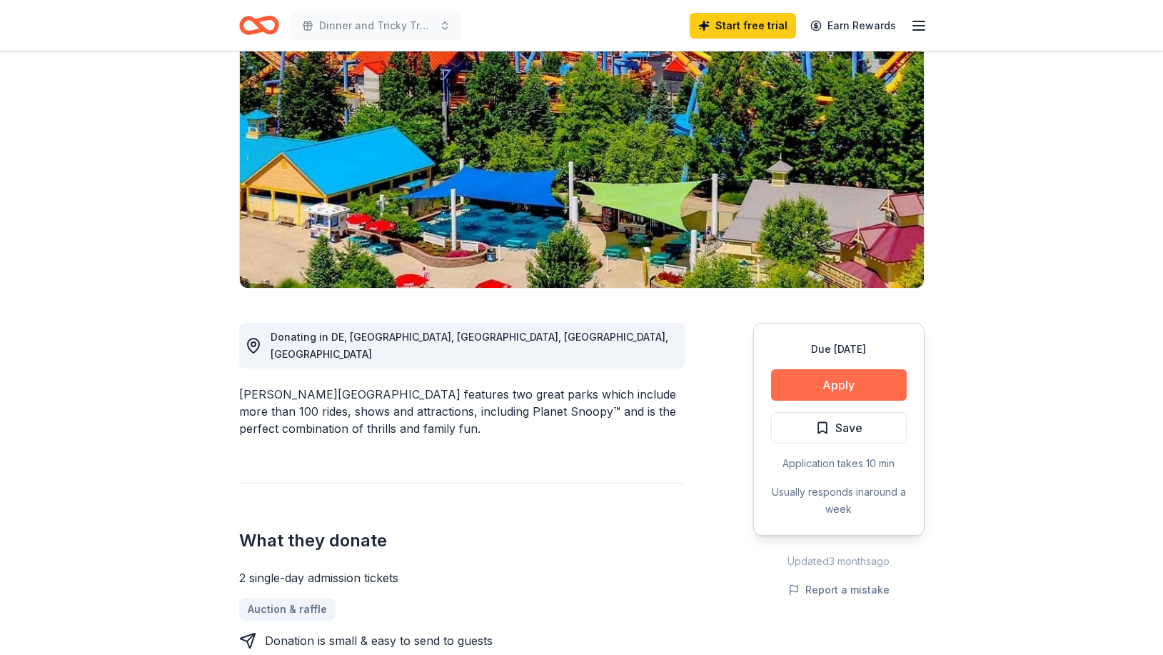
click at [826, 382] on button "Apply" at bounding box center [839, 384] width 136 height 31
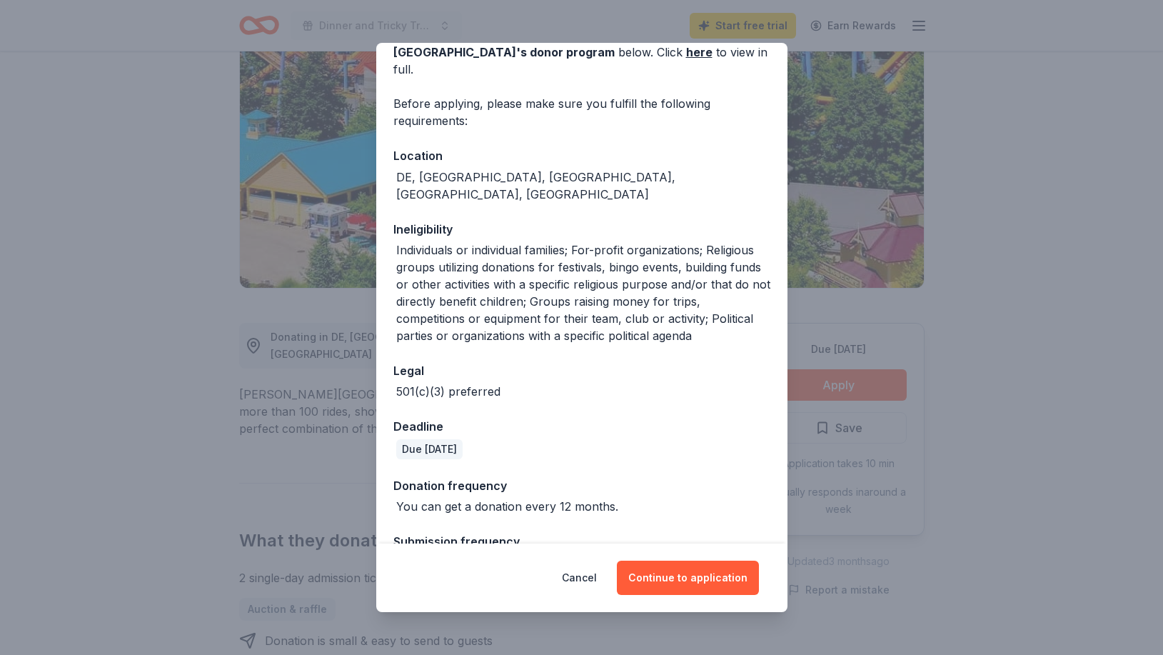
scroll to position [96, 0]
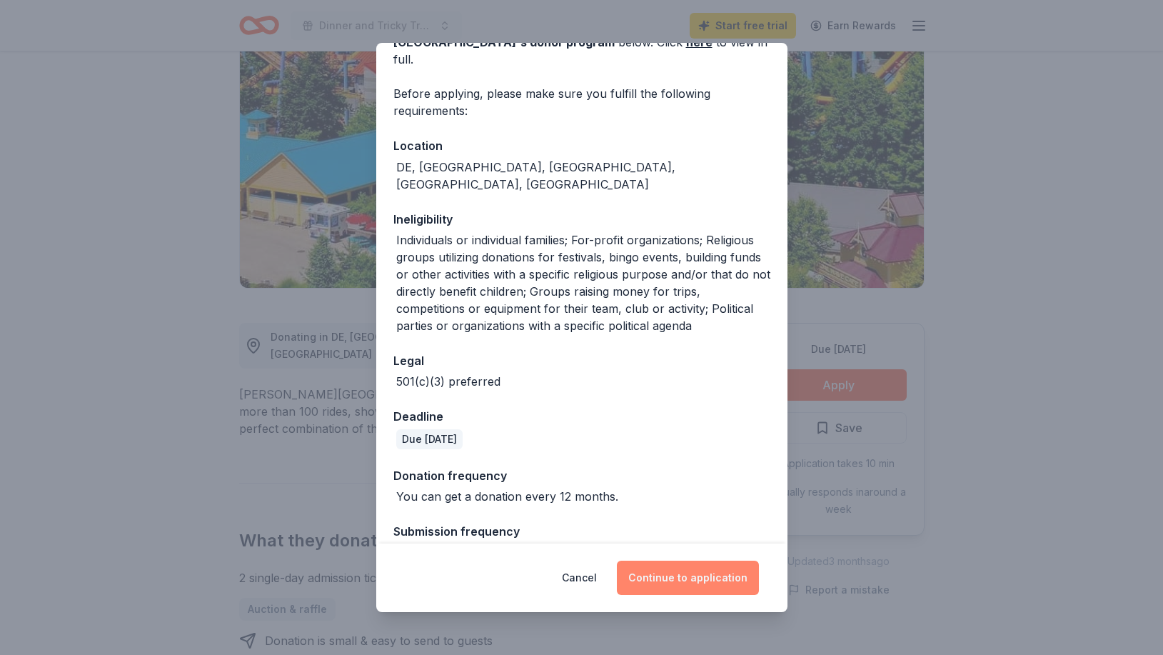
click at [673, 579] on button "Continue to application" at bounding box center [688, 578] width 142 height 34
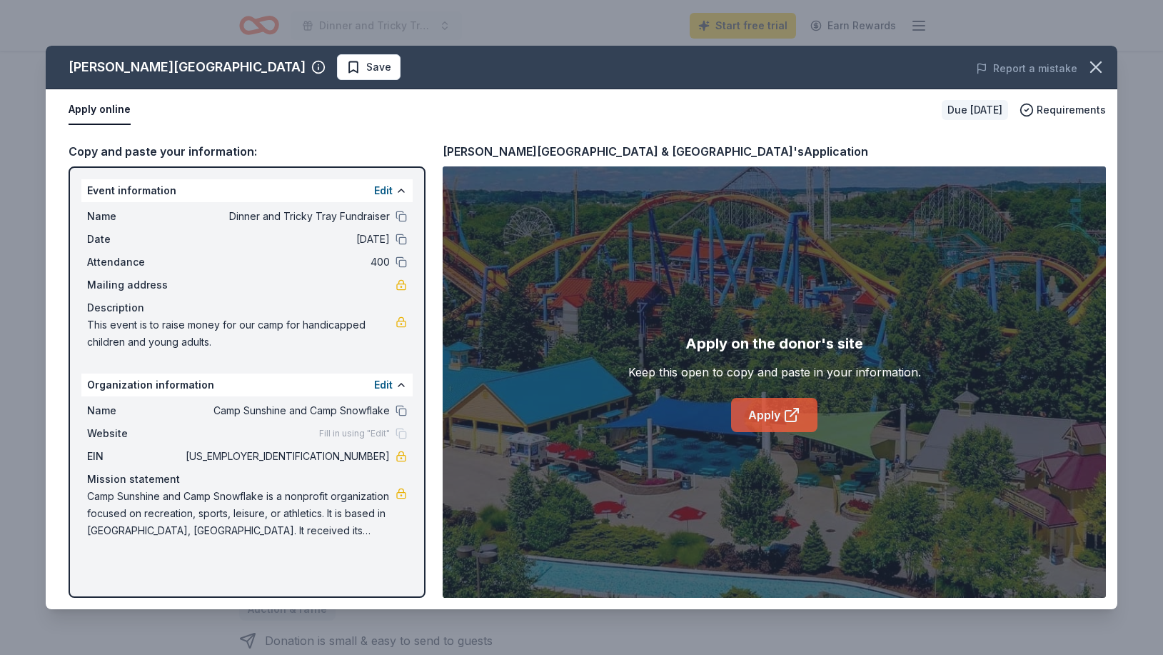
click at [766, 409] on link "Apply" at bounding box center [774, 415] width 86 height 34
click at [726, 371] on div "Keep this open to copy and paste in your information." at bounding box center [775, 372] width 293 height 17
click at [759, 419] on link "Apply" at bounding box center [774, 415] width 86 height 34
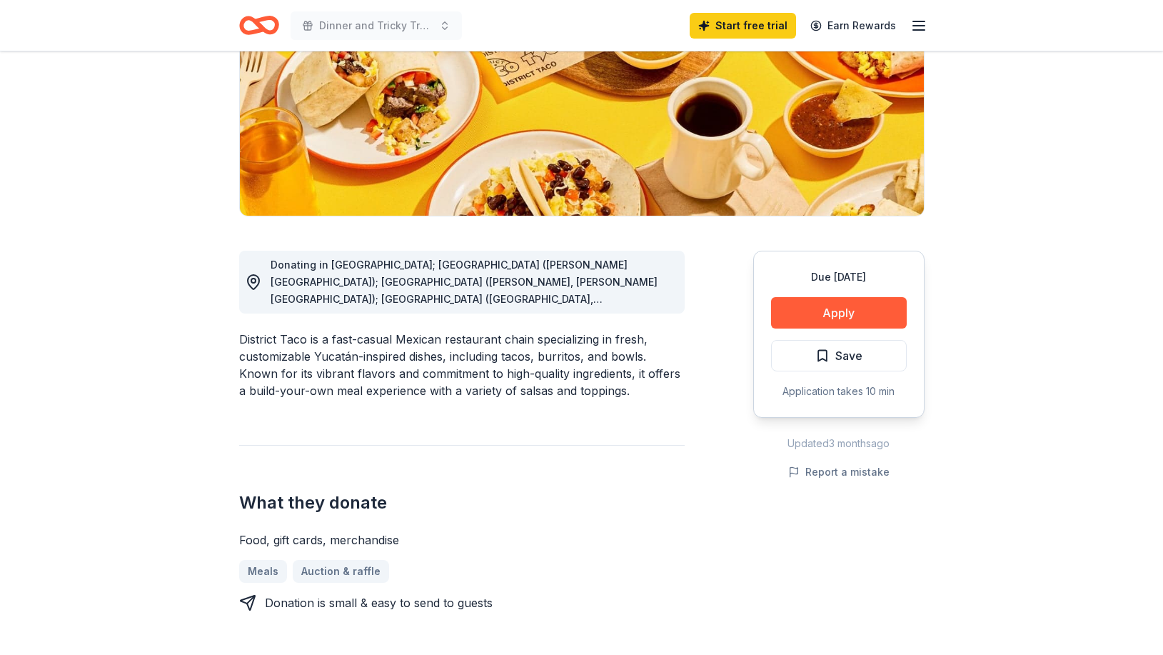
scroll to position [219, 0]
click at [841, 312] on button "Apply" at bounding box center [839, 311] width 136 height 31
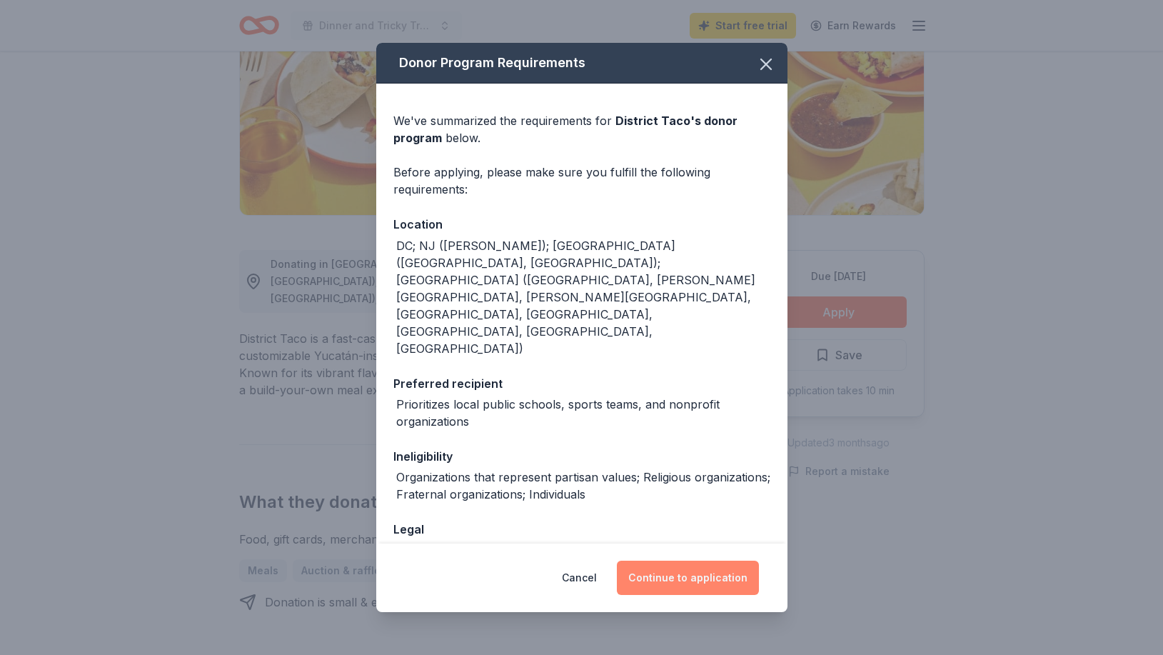
click at [701, 578] on button "Continue to application" at bounding box center [688, 578] width 142 height 34
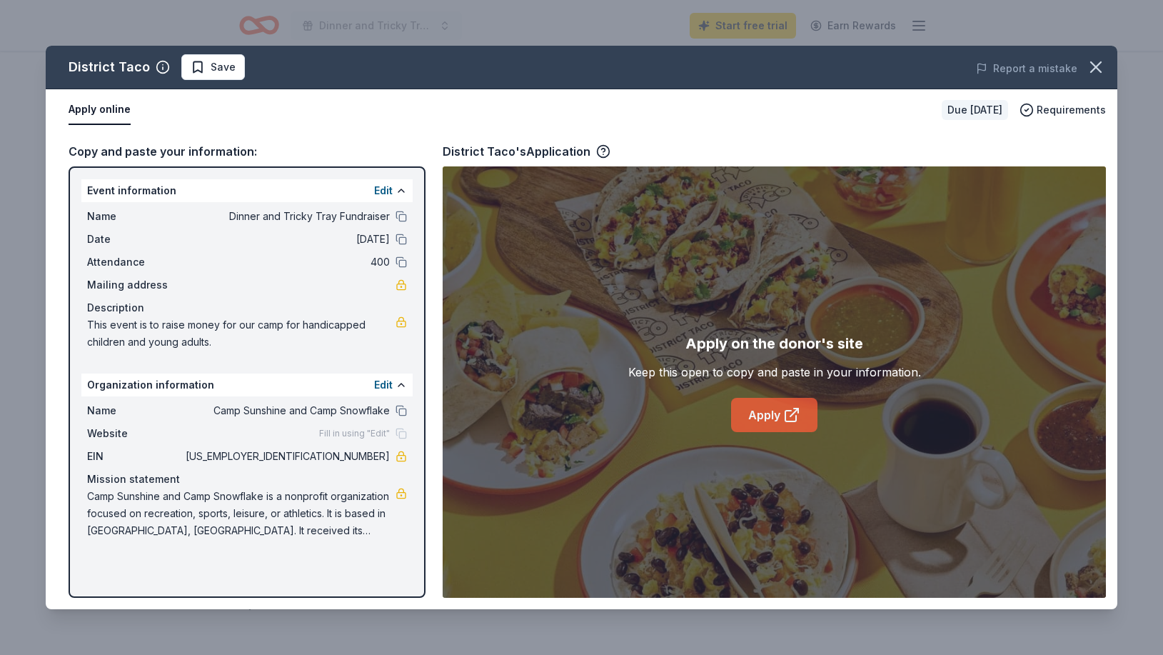
click at [749, 414] on link "Apply" at bounding box center [774, 415] width 86 height 34
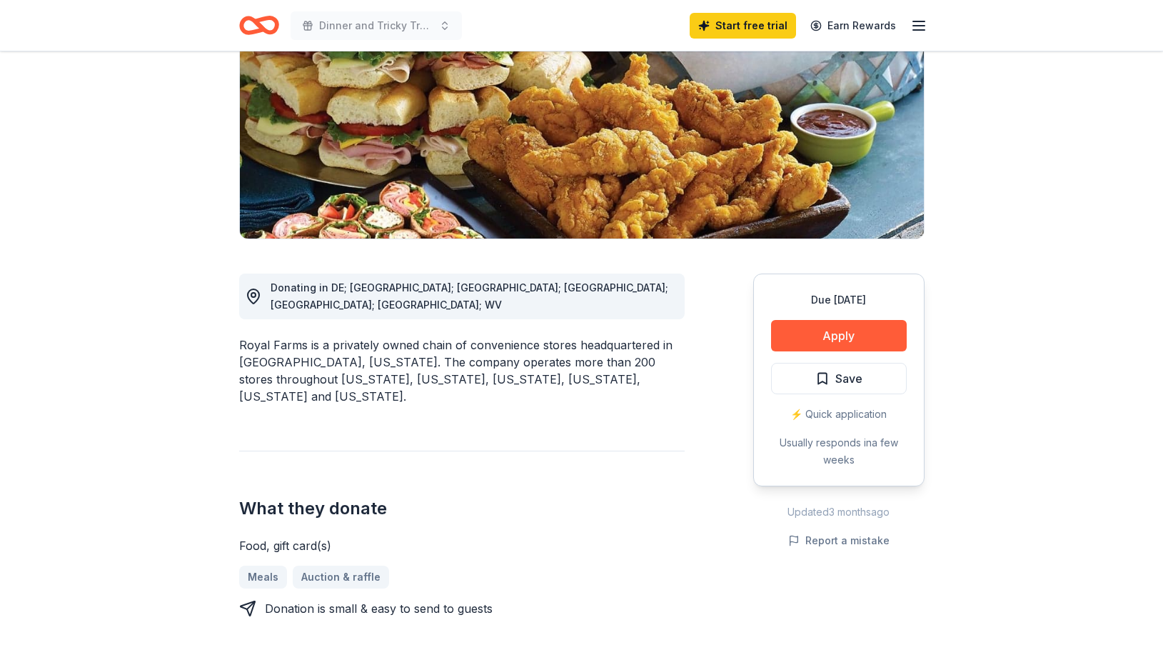
scroll to position [219, 0]
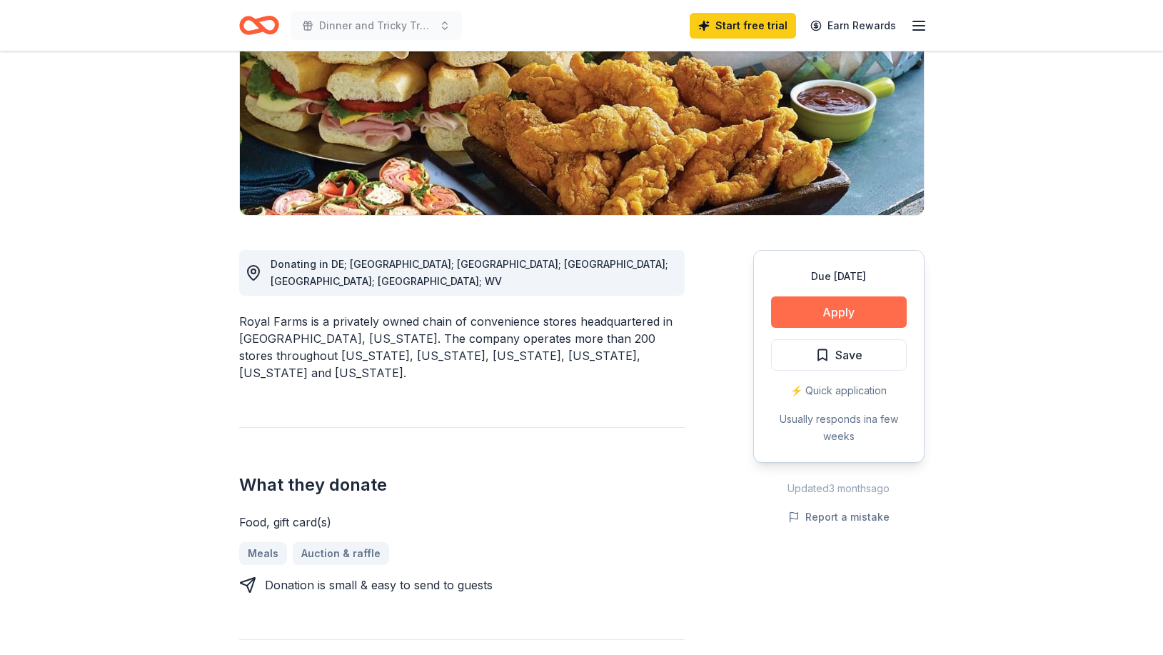
click at [826, 312] on button "Apply" at bounding box center [839, 311] width 136 height 31
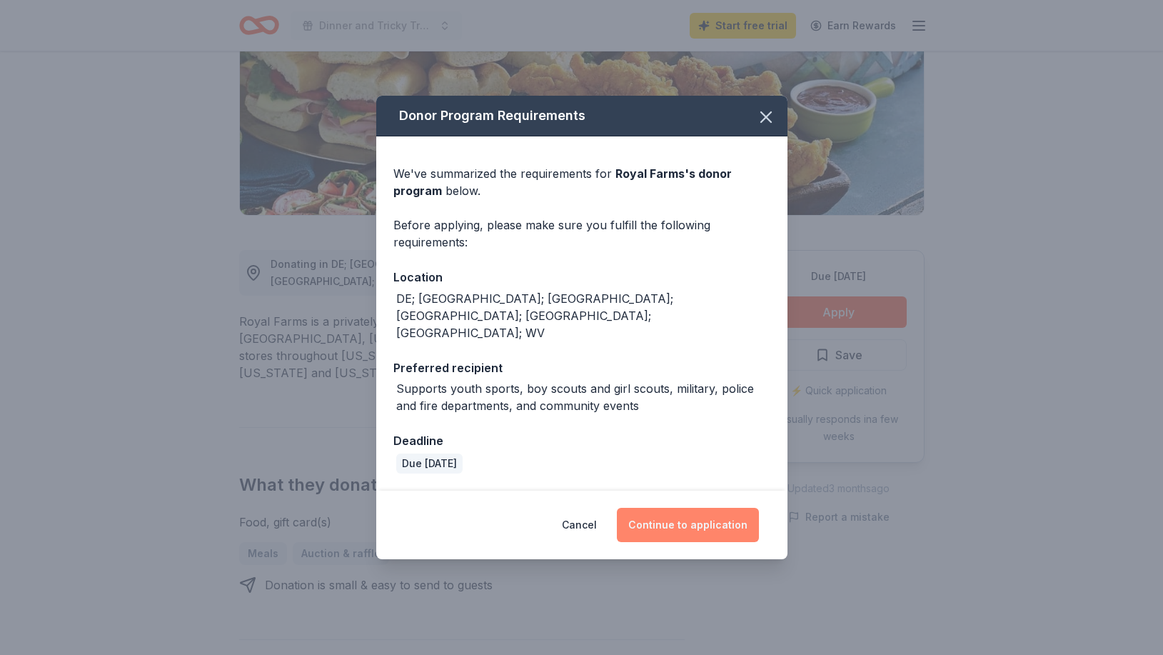
click at [684, 508] on button "Continue to application" at bounding box center [688, 525] width 142 height 34
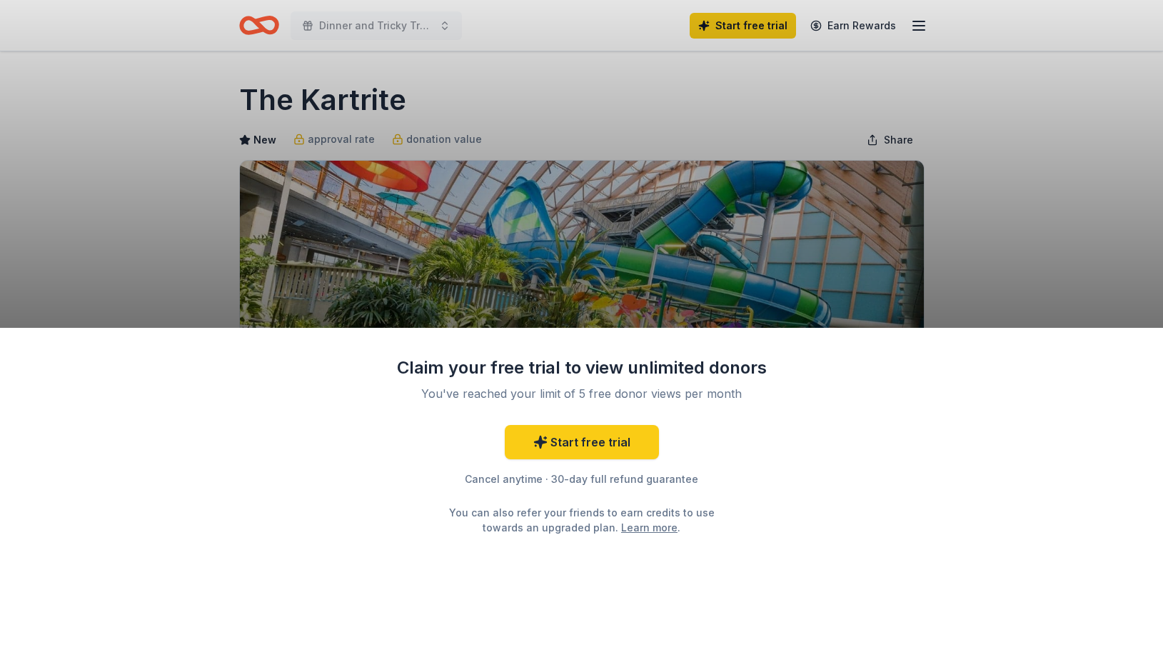
click at [980, 206] on div "Claim your free trial to view unlimited donors You've reached your limit of 5 f…" at bounding box center [581, 327] width 1163 height 655
